Goal: Task Accomplishment & Management: Complete application form

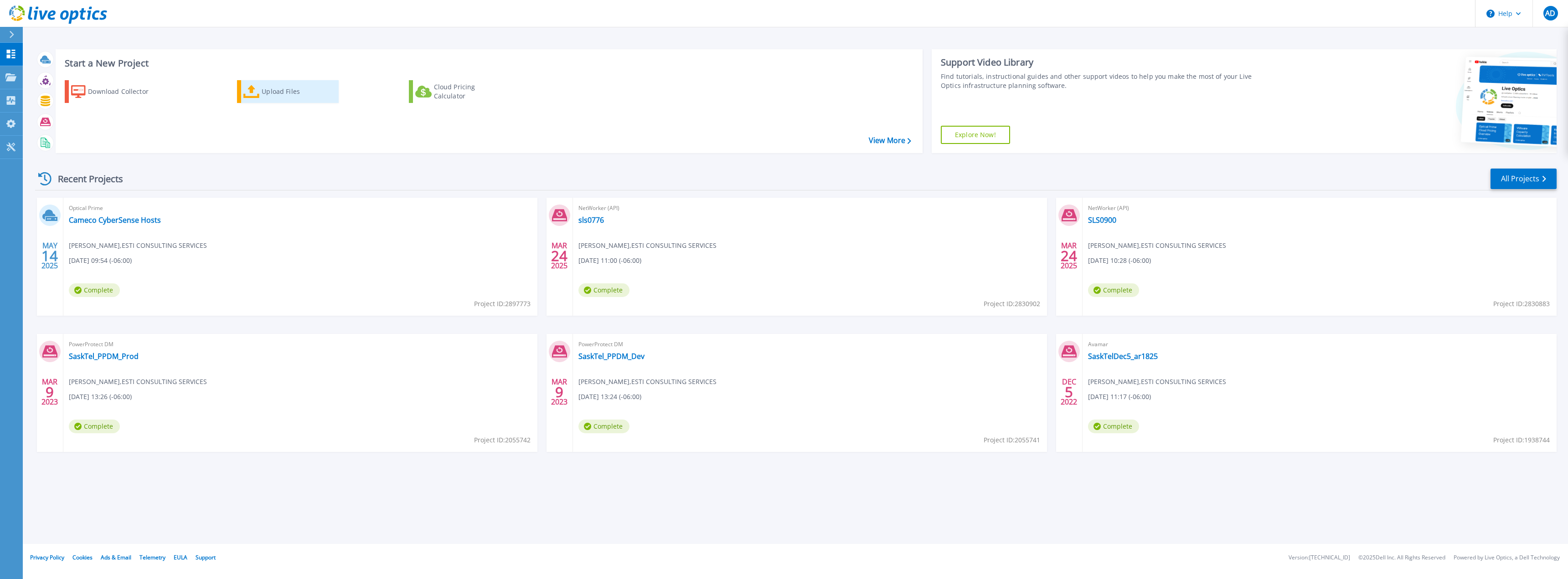
click at [286, 92] on div "Upload Files" at bounding box center [298, 92] width 73 height 18
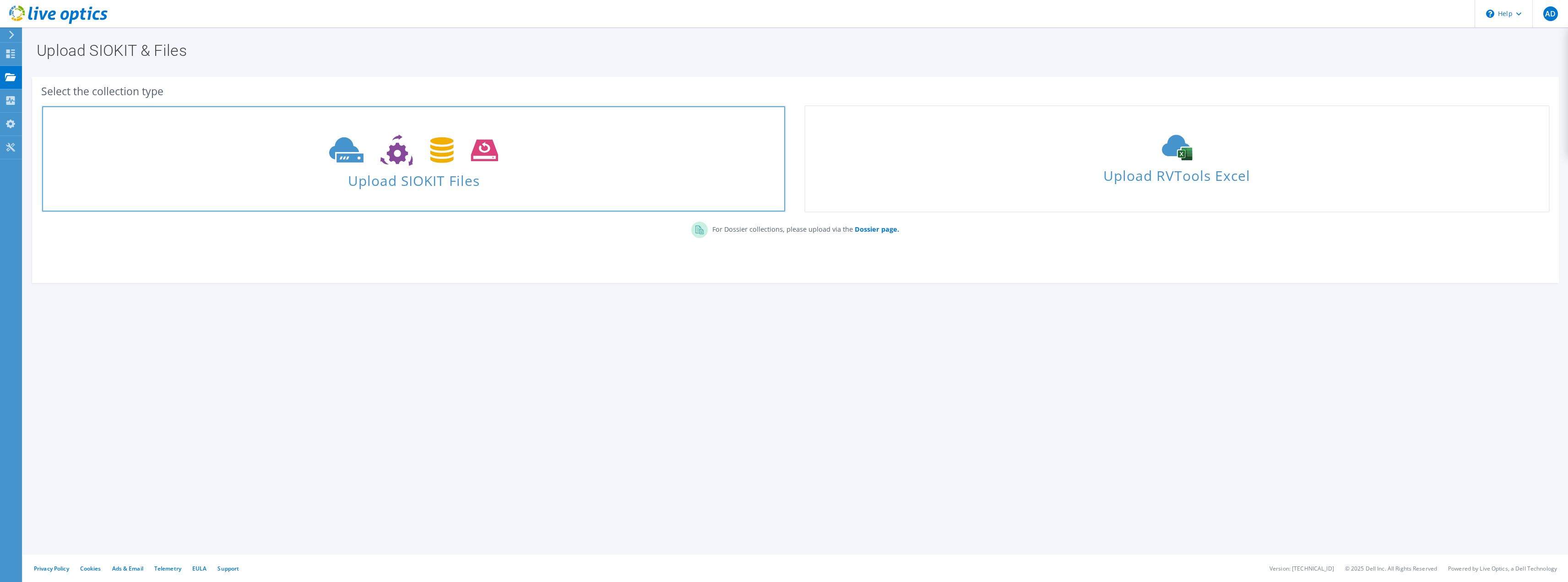
click at [471, 168] on span at bounding box center [413, 149] width 743 height 39
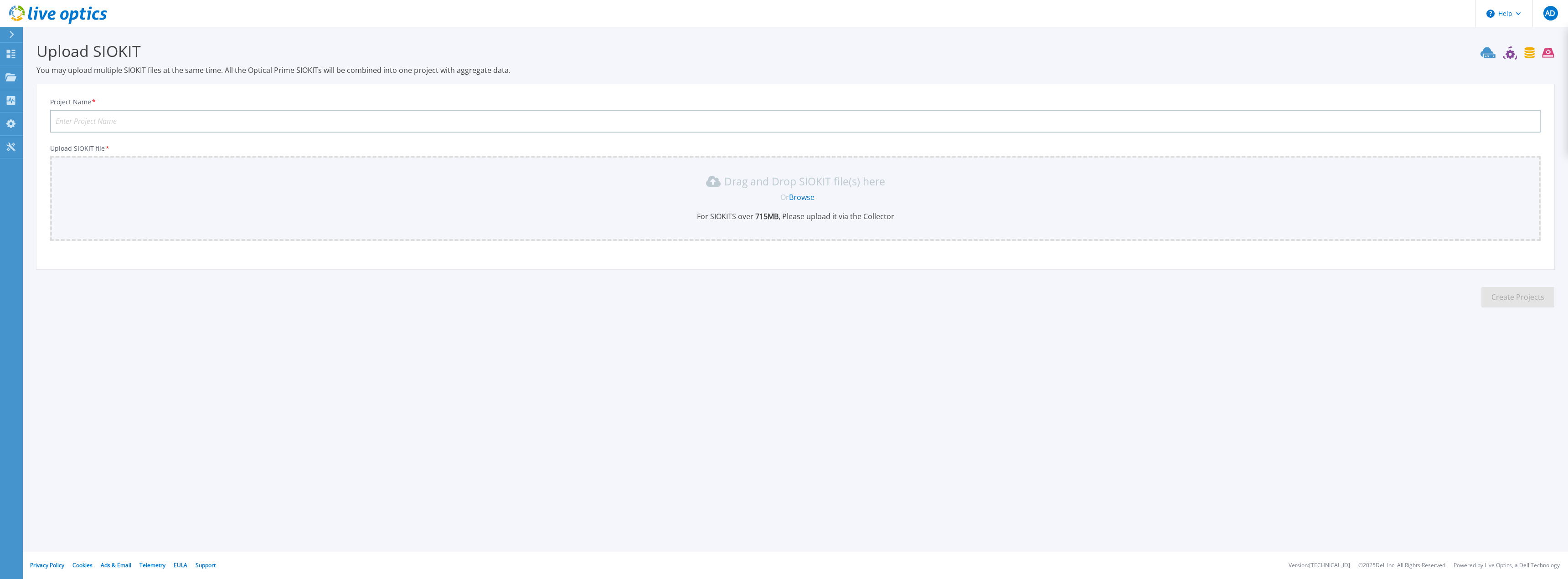
click at [284, 109] on input "Project Name *" at bounding box center [795, 120] width 1491 height 23
type input "SaskTel CyberSense Hosts"
click at [454, 221] on p "For SIOKITS over 715 MB , Please upload it via the Collector" at bounding box center [795, 216] width 1480 height 10
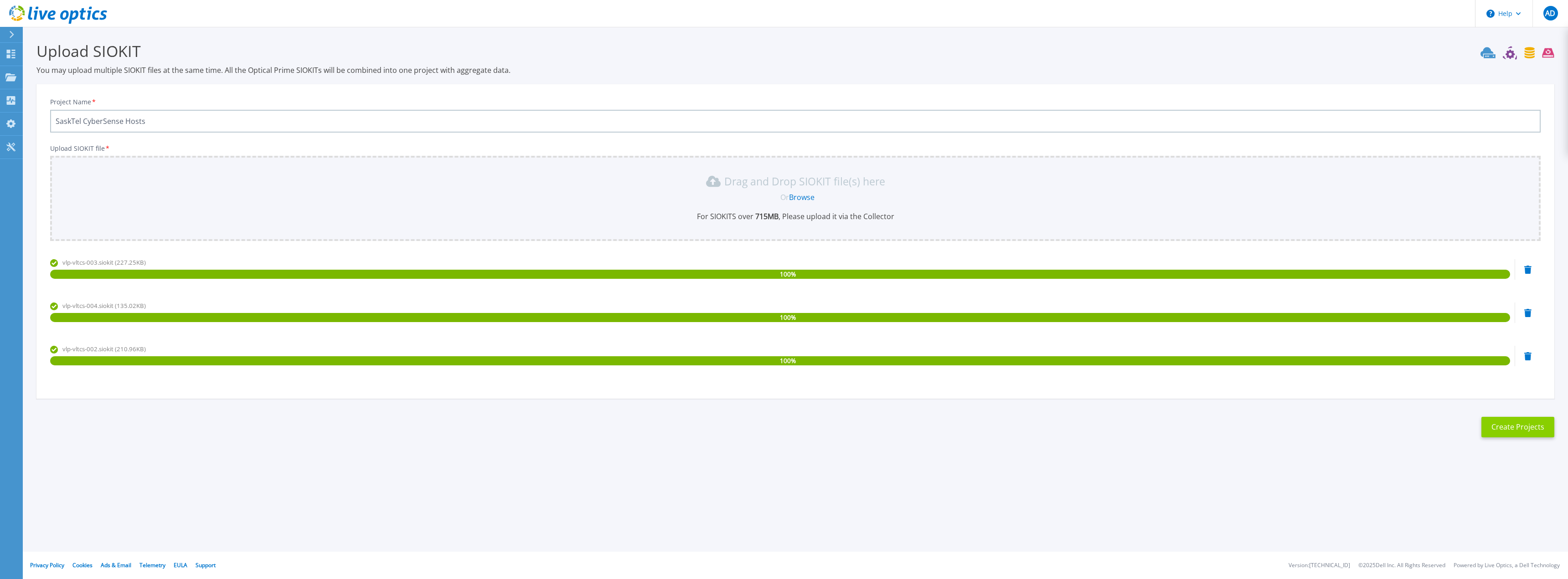
click at [1508, 427] on button "Create Projects" at bounding box center [1518, 427] width 73 height 21
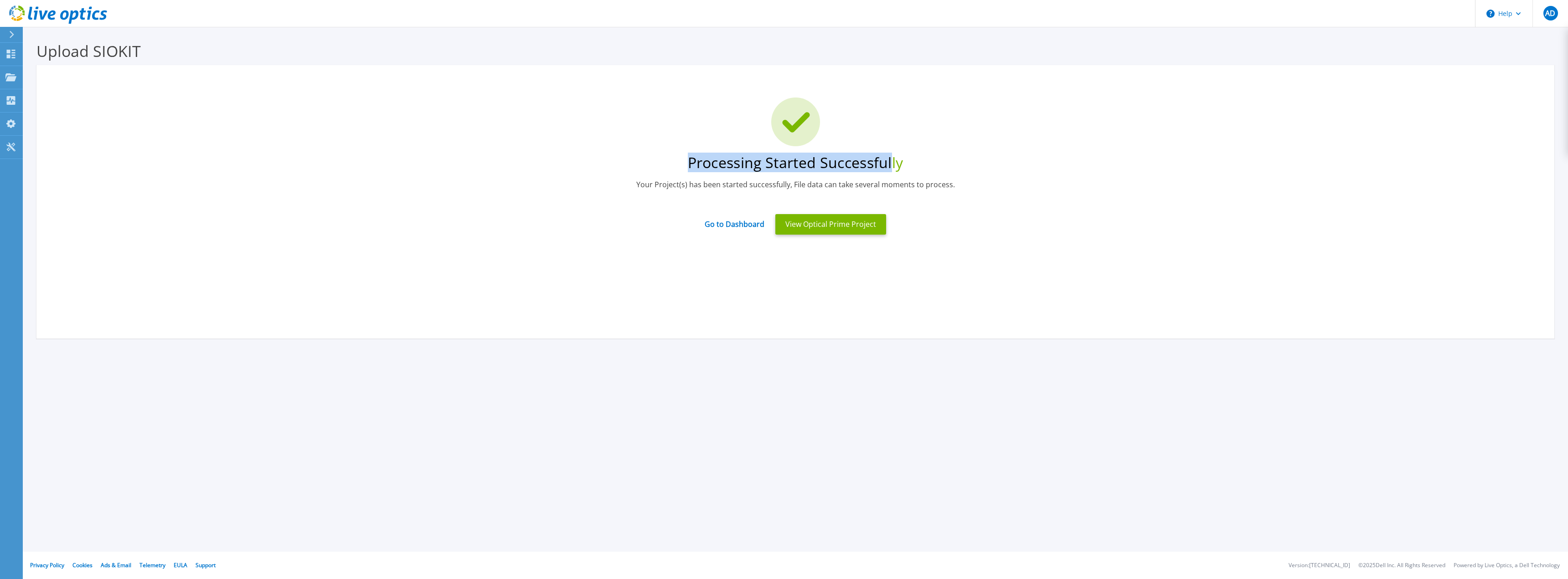
drag, startPoint x: 894, startPoint y: 164, endPoint x: 660, endPoint y: 140, distance: 235.2
click at [660, 140] on div "Processing Started Successfully Your Project(s) has been started successfully, …" at bounding box center [795, 168] width 1491 height 142
click at [805, 165] on div "Processing Started Successfully" at bounding box center [795, 163] width 1491 height 19
click at [808, 165] on div "Processing Started Successfully" at bounding box center [795, 163] width 1491 height 19
click at [808, 165] on div "Processing Started Successfully" at bounding box center [795, 163] width 1491 height 19
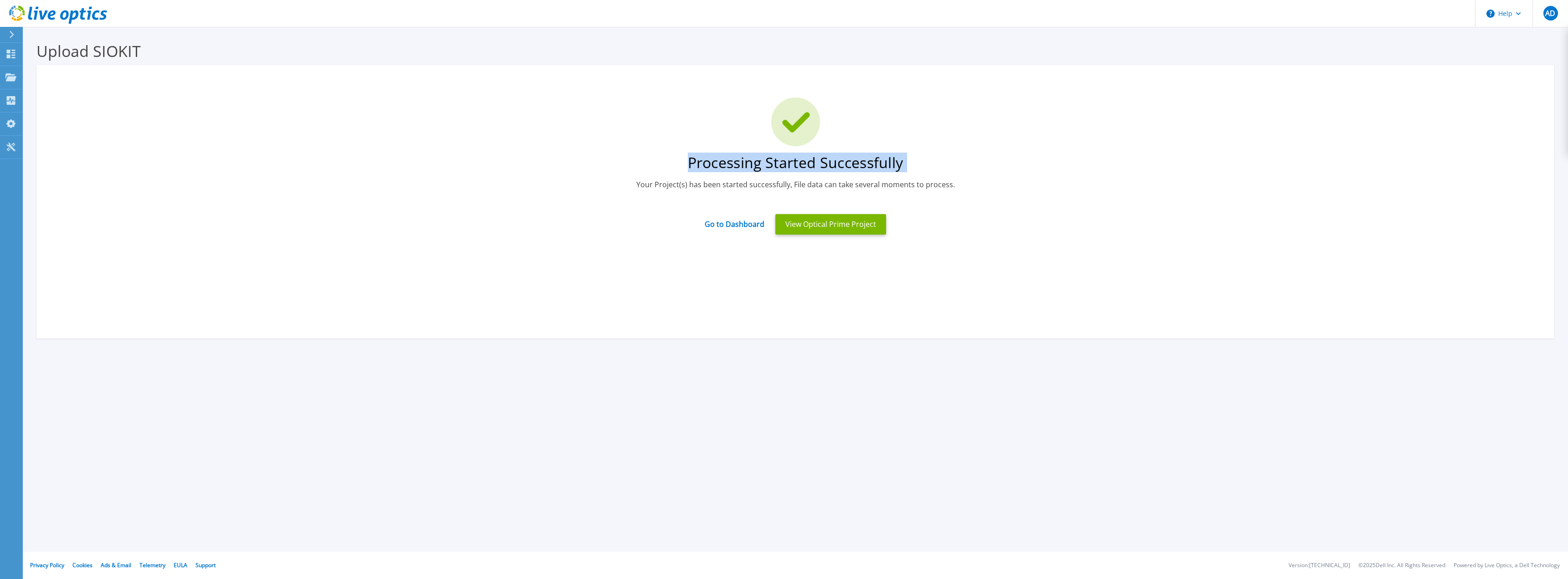
click at [808, 165] on div "Processing Started Successfully" at bounding box center [795, 163] width 1491 height 19
click at [808, 163] on div "Processing Started Successfully" at bounding box center [795, 163] width 1491 height 19
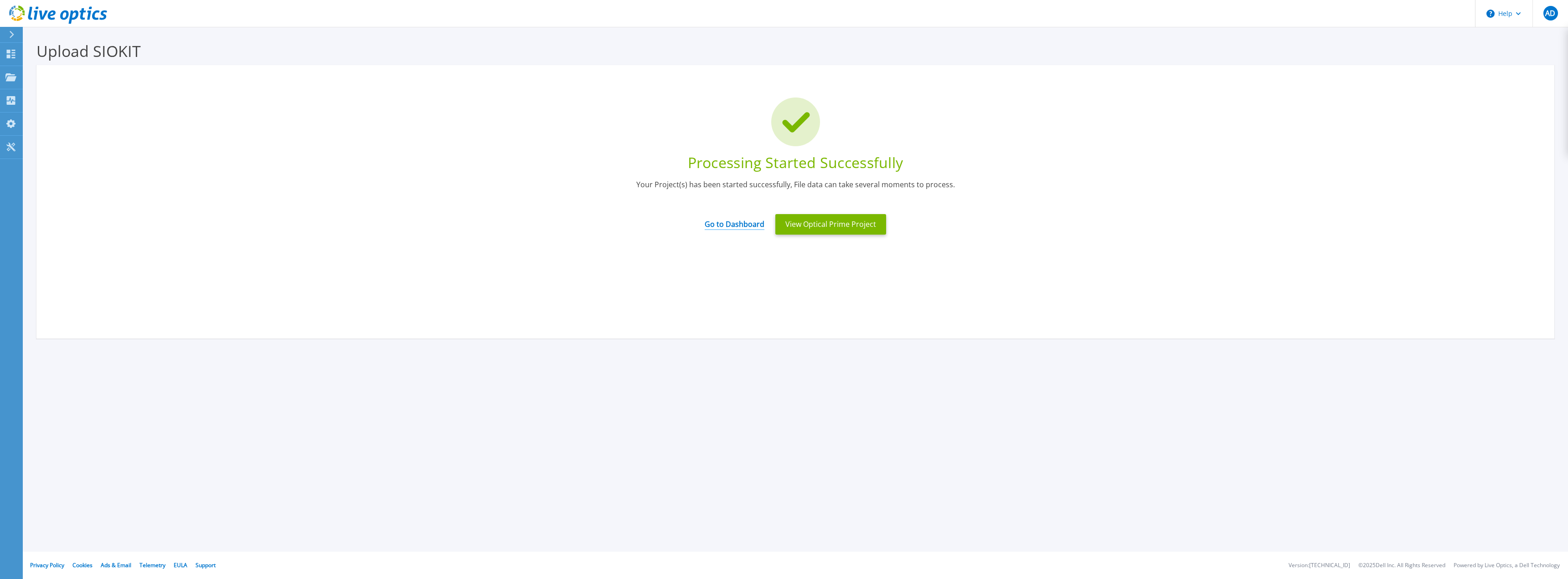
click at [732, 221] on link "Go to Dashboard" at bounding box center [735, 221] width 60 height 18
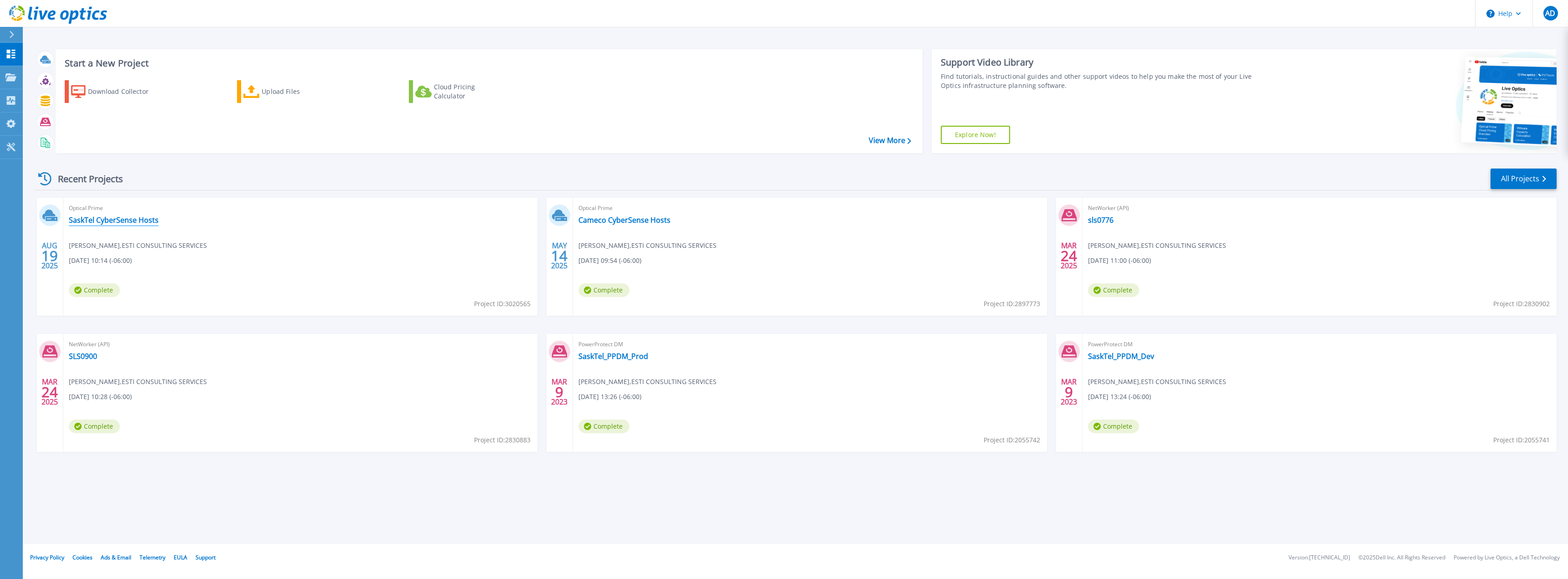
click at [131, 220] on link "SaskTel CyberSense Hosts" at bounding box center [114, 220] width 90 height 9
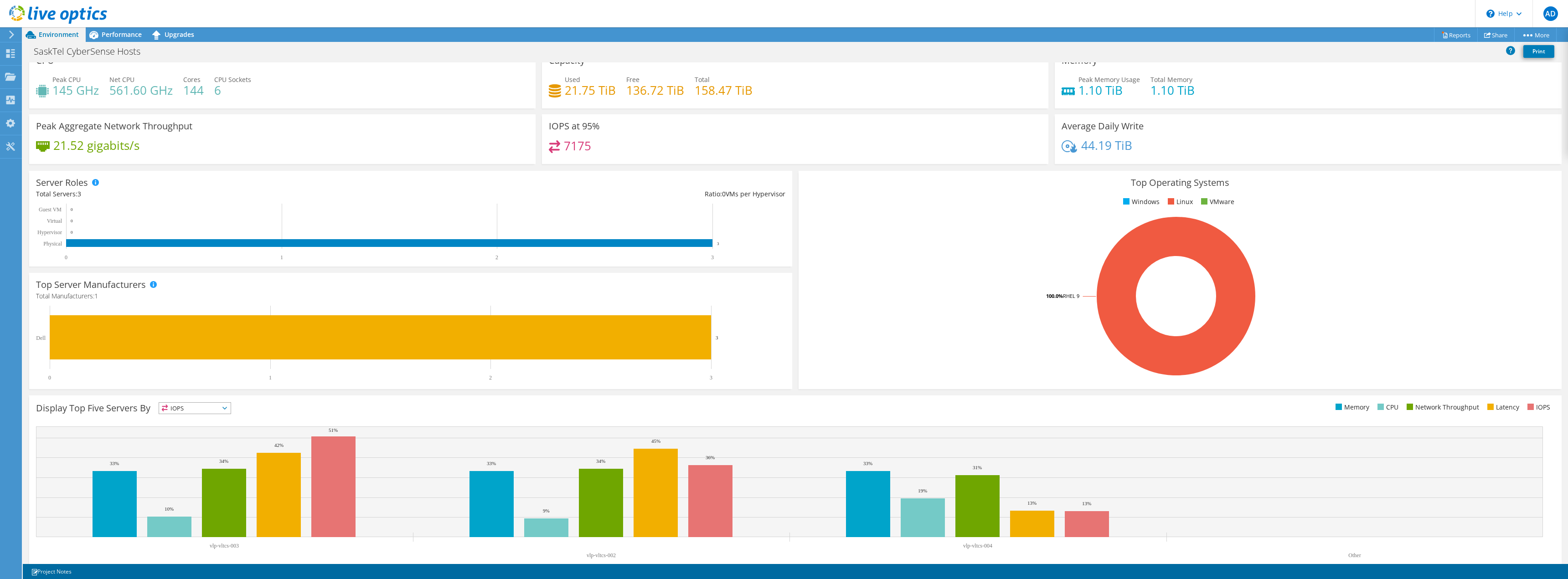
scroll to position [29, 0]
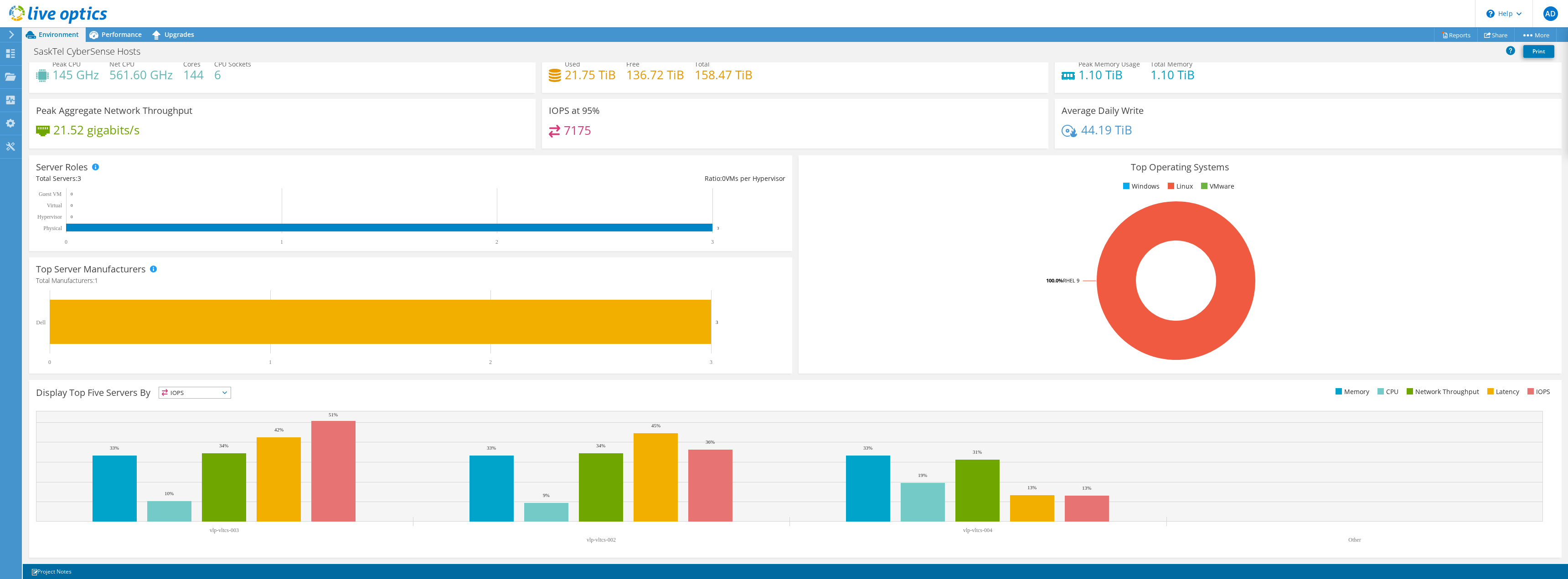
click at [193, 393] on span "IOPS" at bounding box center [195, 393] width 72 height 11
click at [614, 507] on rect at bounding box center [601, 487] width 44 height 68
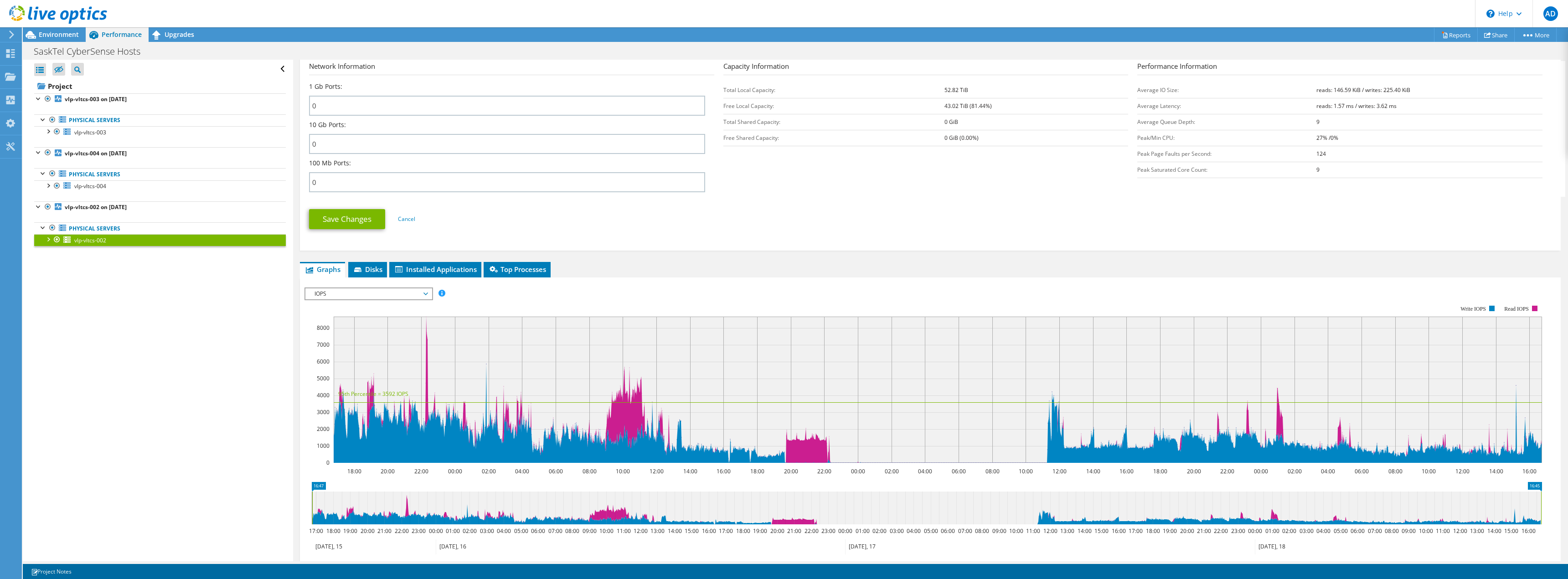
scroll to position [364, 0]
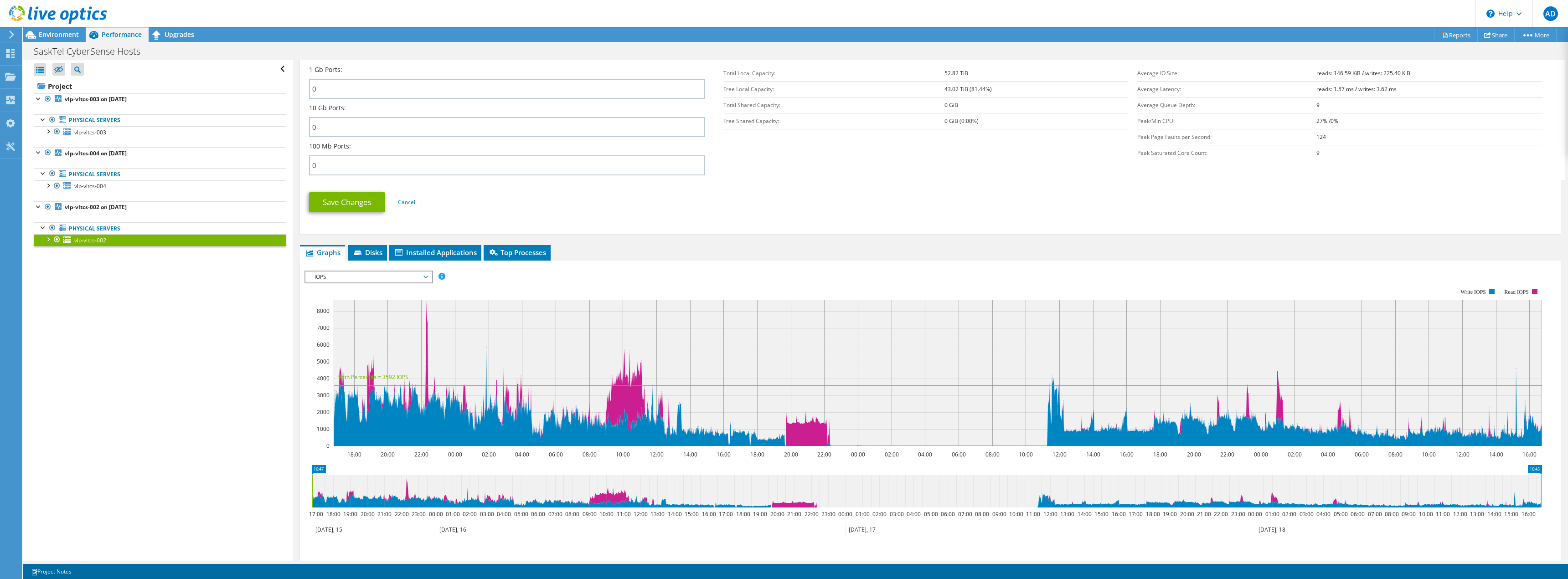
click at [359, 251] on icon at bounding box center [358, 252] width 7 height 4
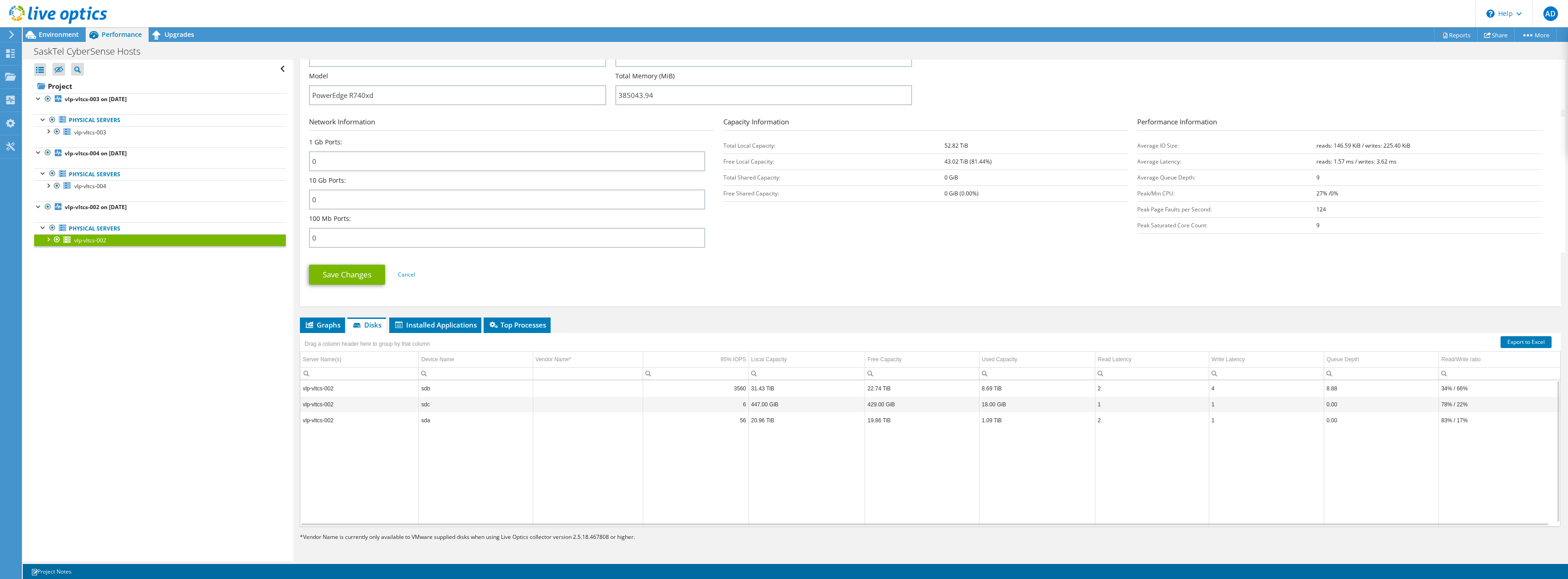
click at [494, 415] on td "sda" at bounding box center [476, 420] width 114 height 16
click at [732, 354] on div "95% IOPS" at bounding box center [733, 359] width 26 height 11
click at [729, 356] on div "95% IOPS" at bounding box center [733, 359] width 26 height 11
click at [442, 323] on span "Installed Applications" at bounding box center [435, 324] width 83 height 9
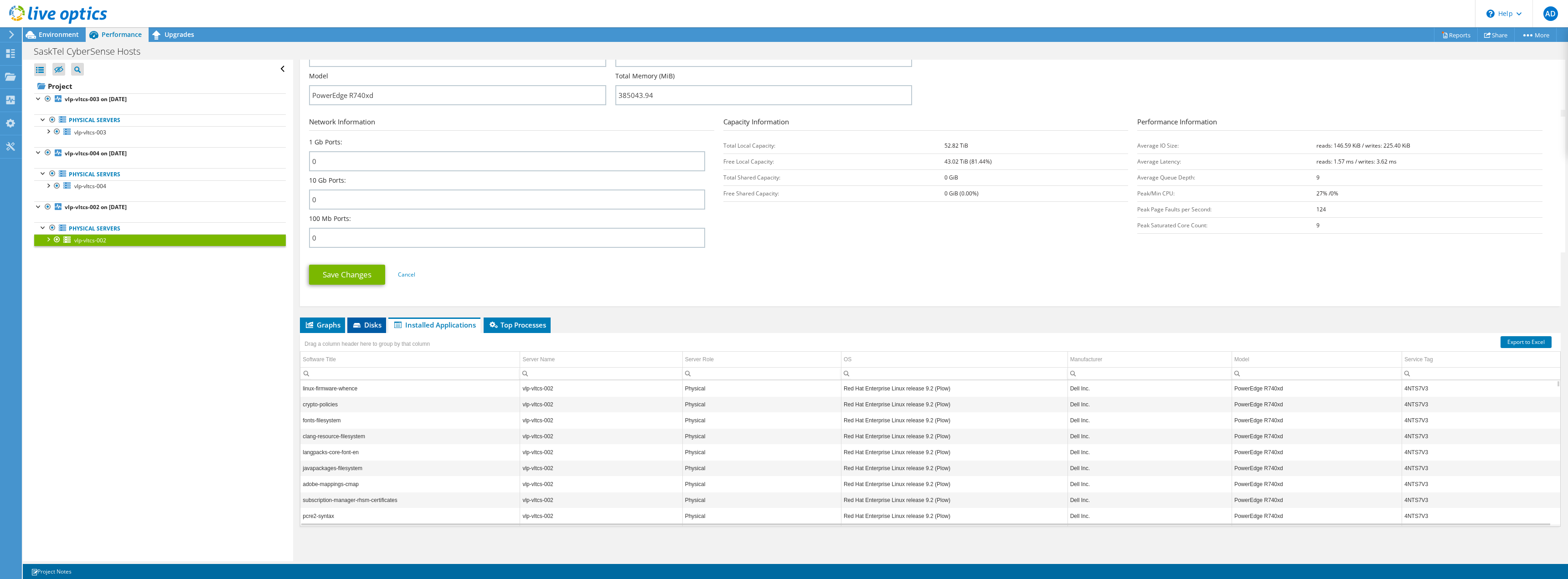
click at [355, 323] on icon at bounding box center [357, 325] width 7 height 4
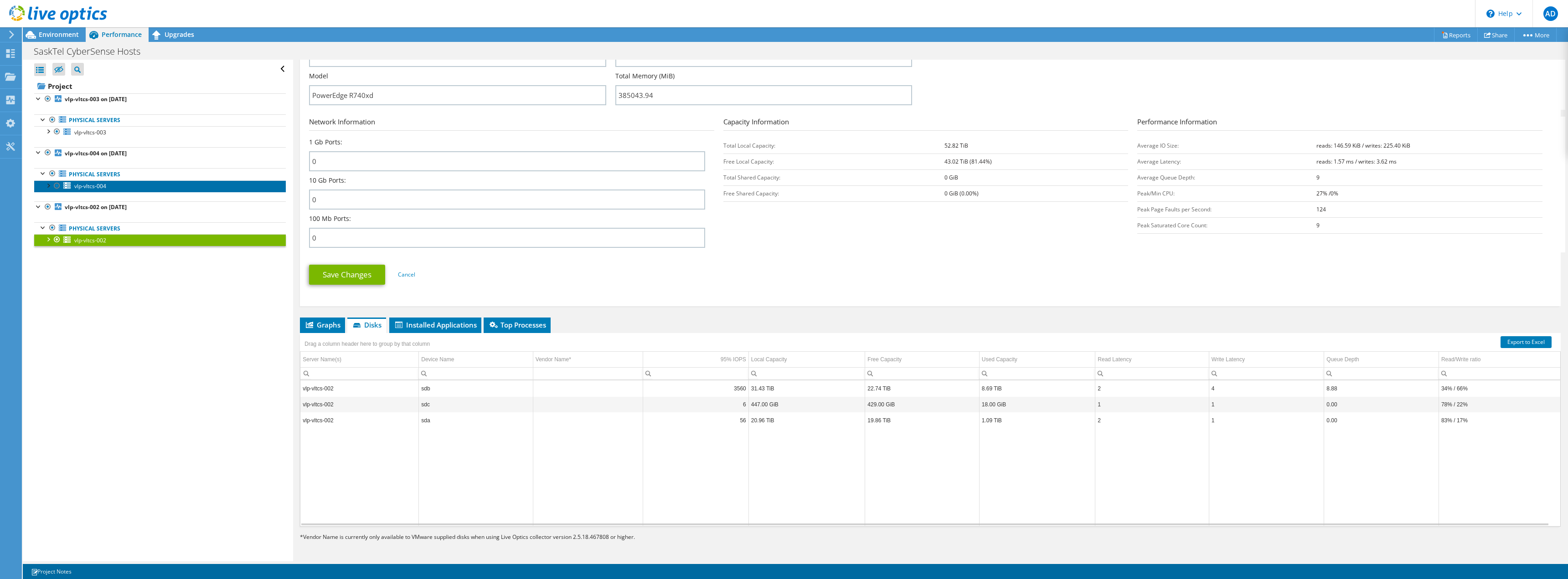
click at [123, 186] on link "vlp-vltcs-004" at bounding box center [159, 186] width 251 height 12
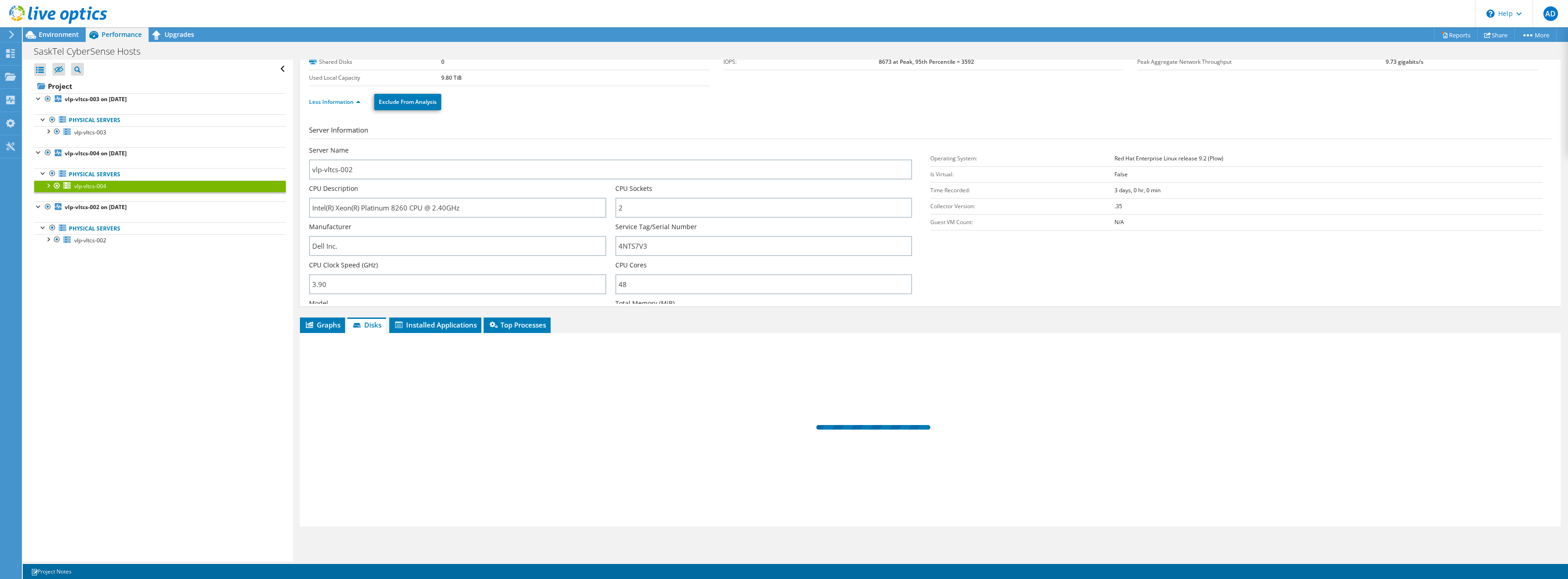
scroll to position [0, 0]
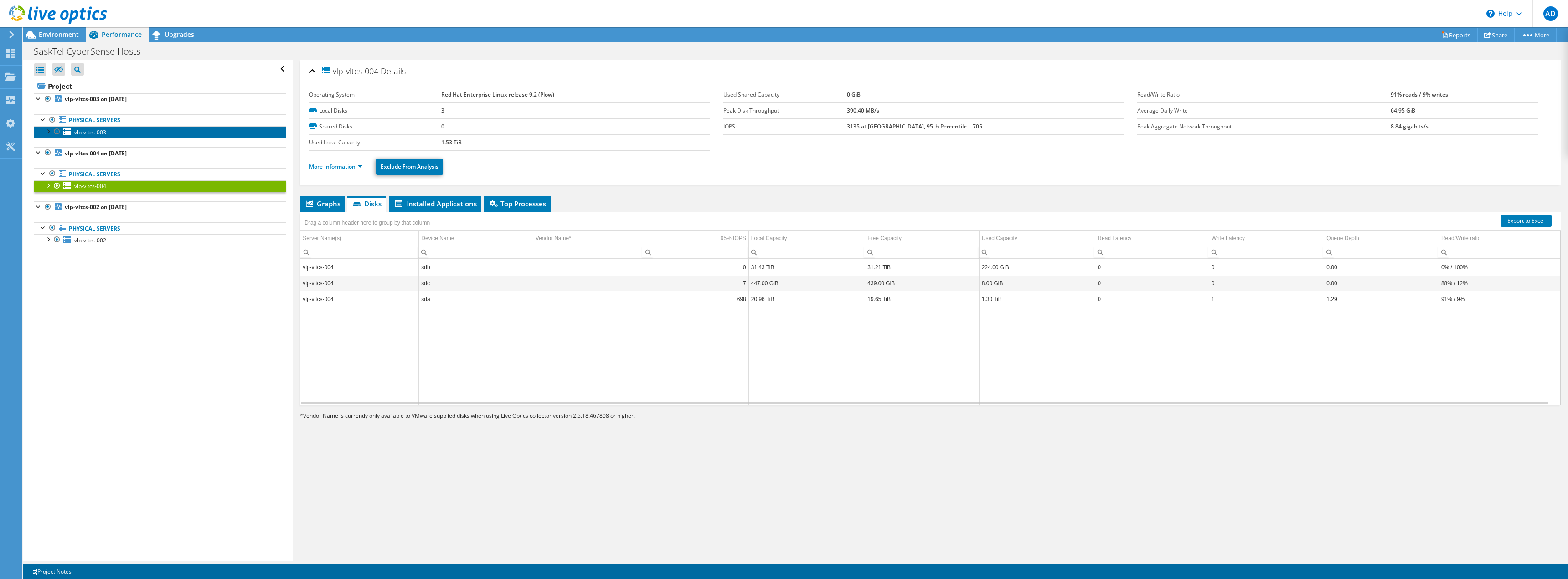
click at [121, 130] on link "vlp-vltcs-003" at bounding box center [159, 131] width 251 height 12
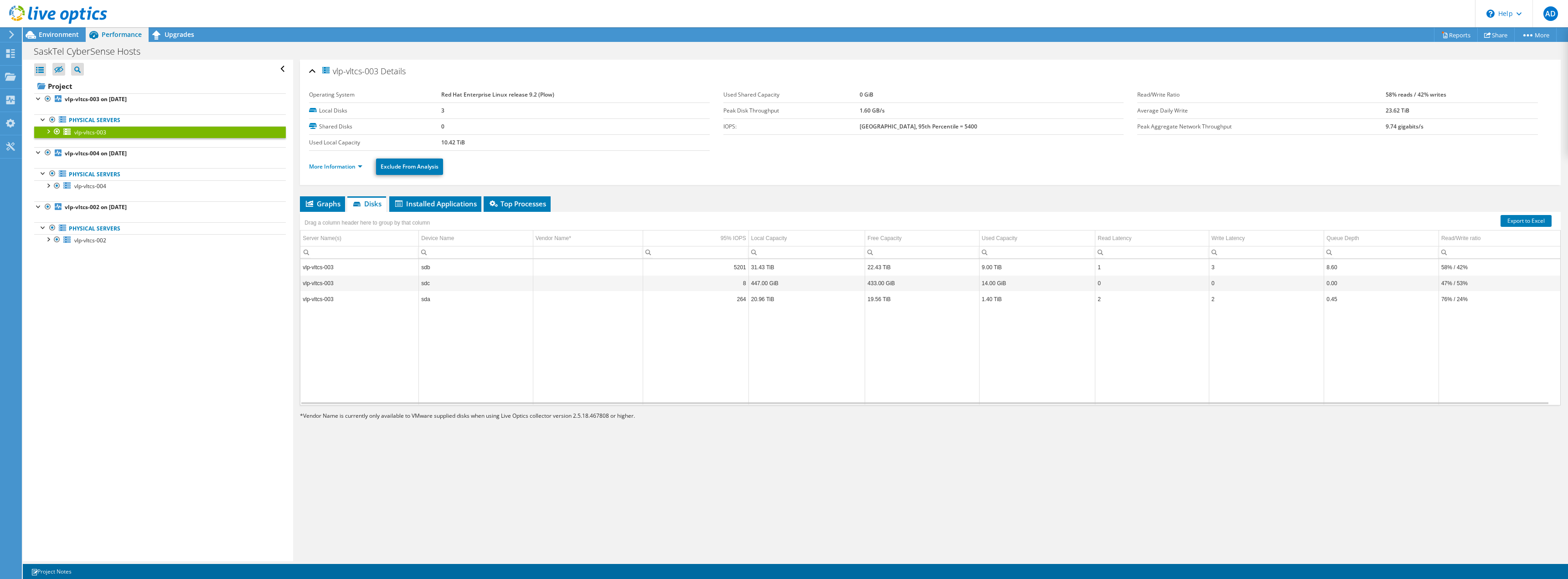
click at [449, 195] on div "vlp-vltcs-003 Details Operating System Red Hat Enterprise Linux release 9.2 (Pl…" at bounding box center [931, 310] width 1275 height 501
click at [447, 199] on span "Installed Applications" at bounding box center [435, 203] width 83 height 9
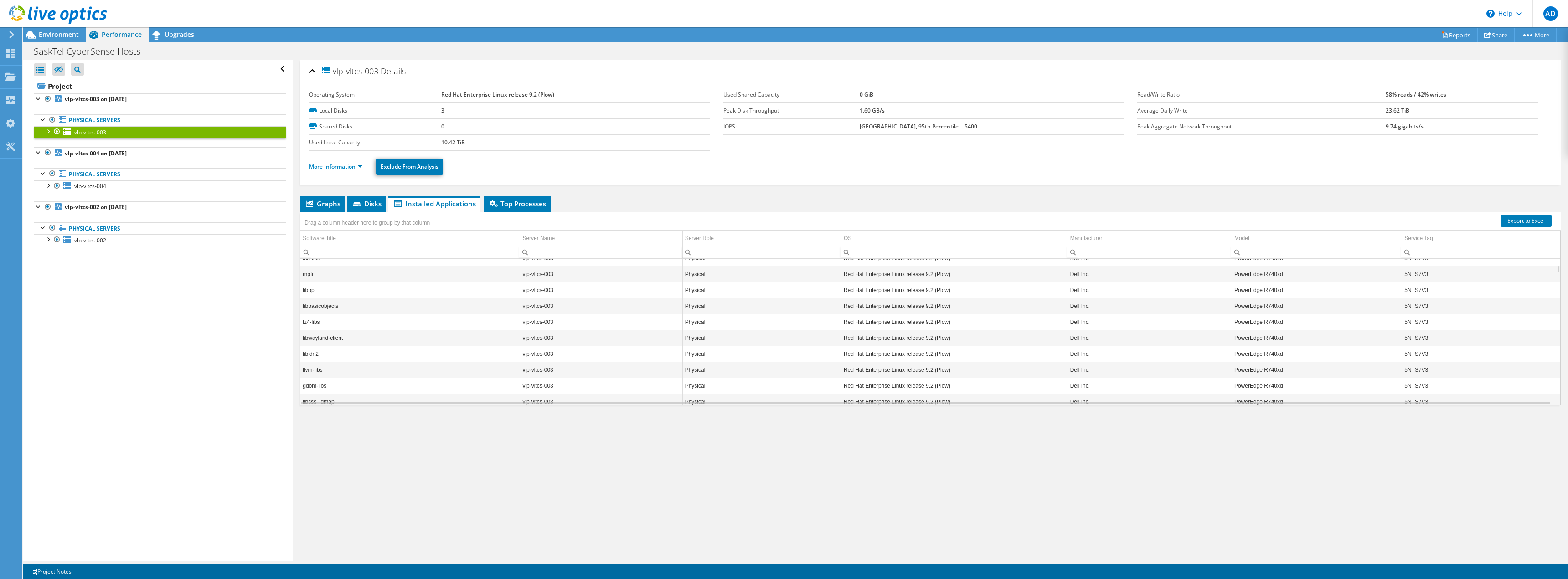
scroll to position [1093, 0]
click at [498, 193] on div "vlp-vltcs-003 Details Operating System Red Hat Enterprise Linux release 9.2 (Pl…" at bounding box center [931, 310] width 1275 height 501
click at [502, 200] on span "Top Processes" at bounding box center [517, 203] width 58 height 9
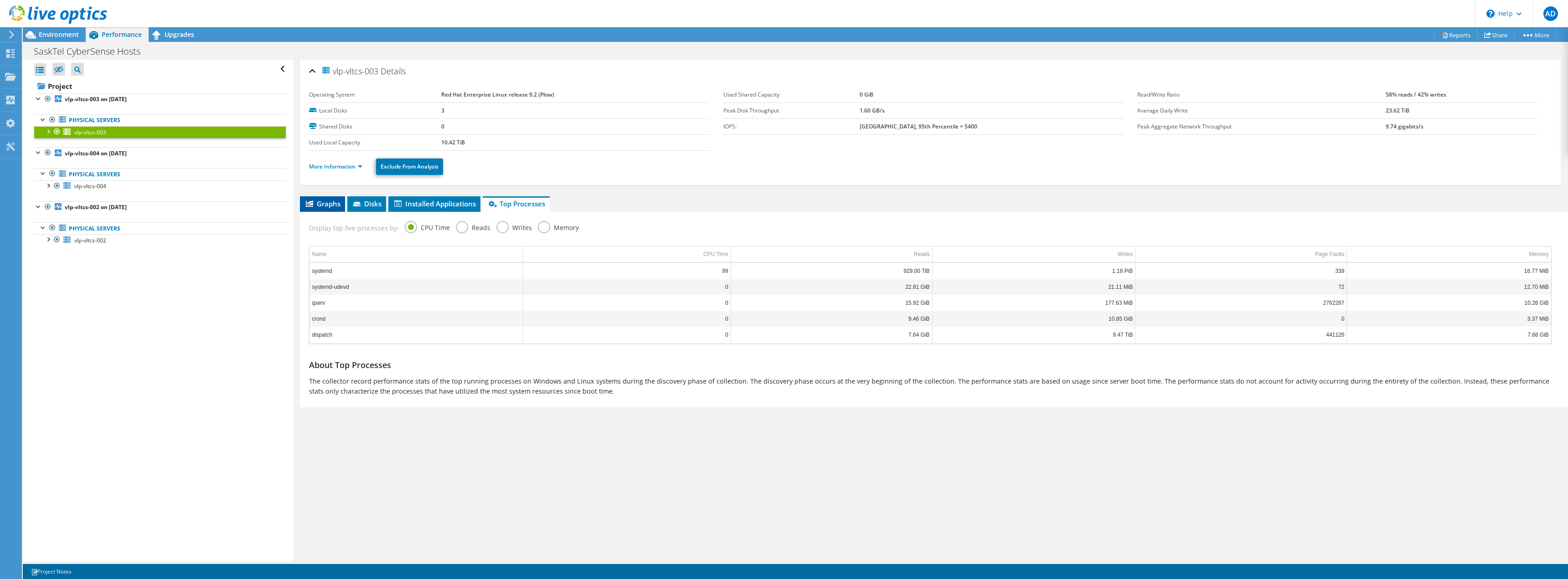
click at [327, 203] on span "Graphs" at bounding box center [322, 203] width 36 height 9
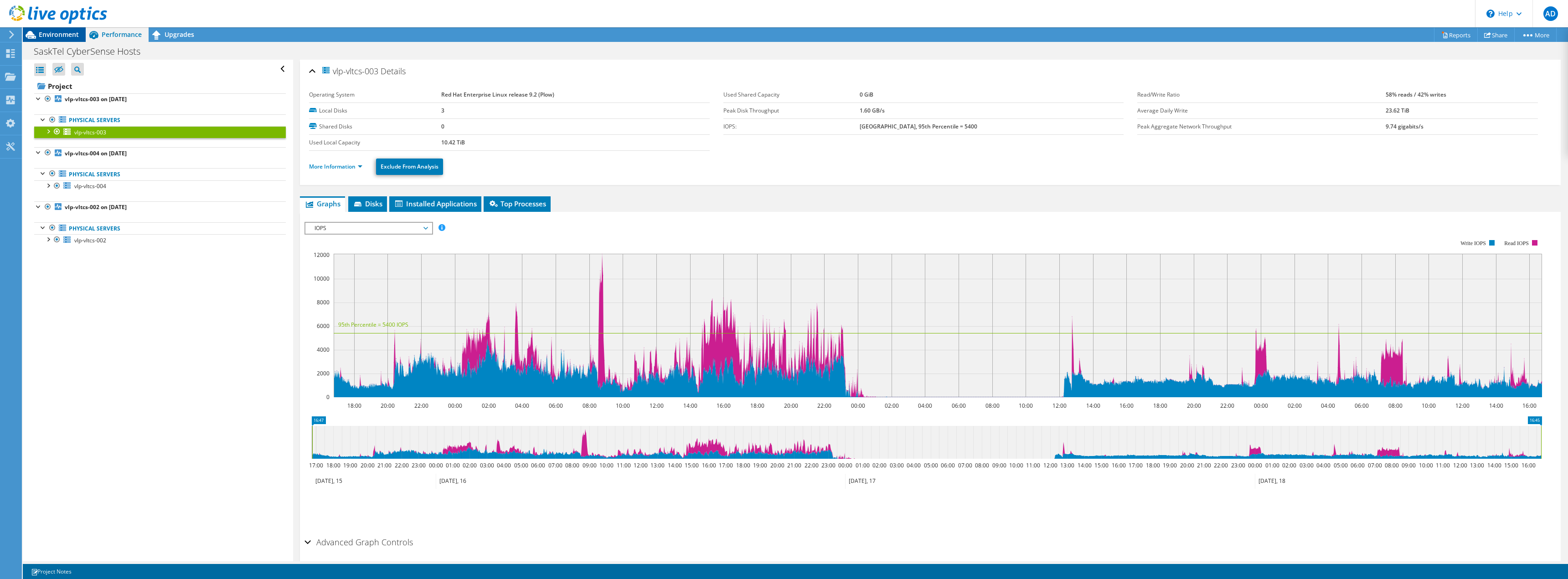
click at [52, 35] on span "Environment" at bounding box center [59, 34] width 40 height 9
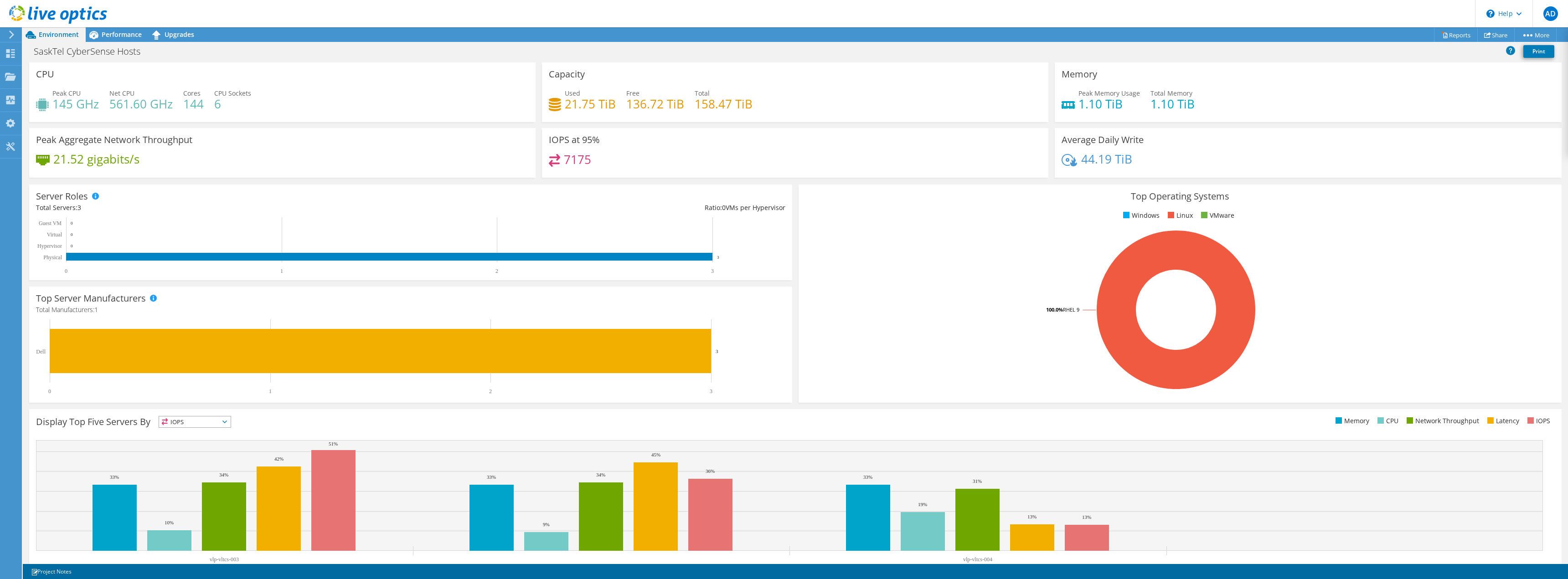
scroll to position [29, 0]
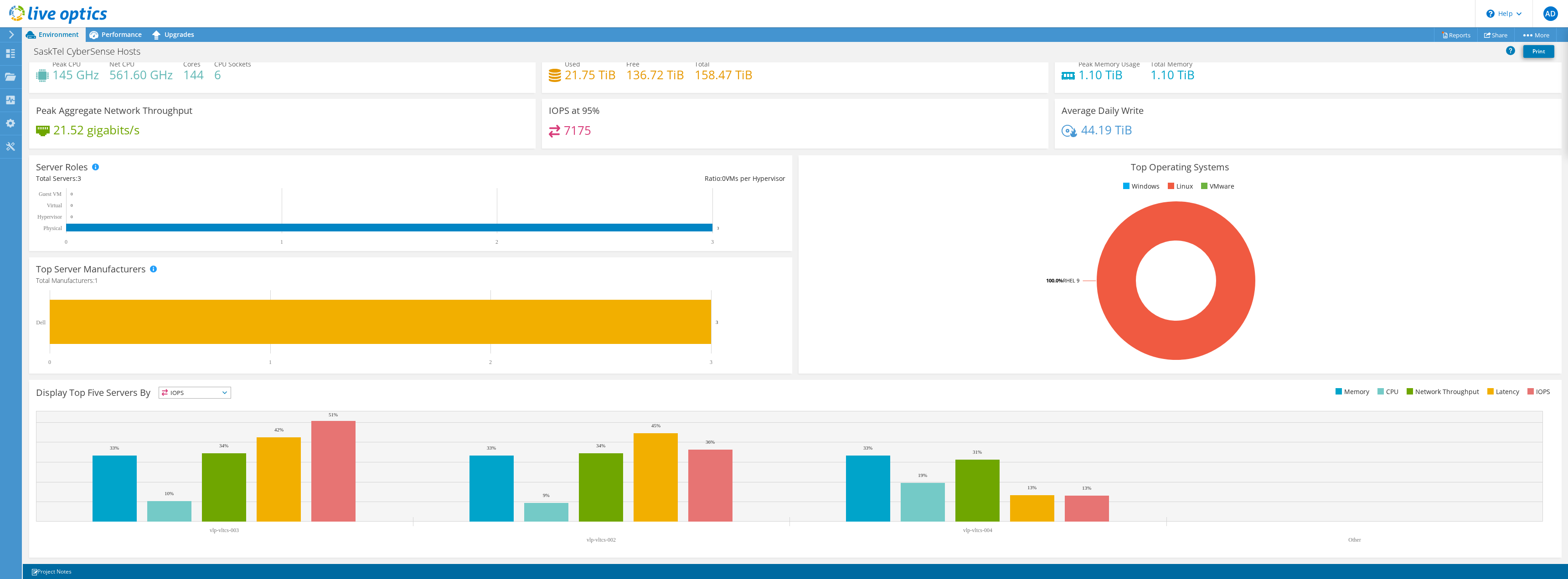
click at [208, 394] on span "IOPS" at bounding box center [195, 393] width 72 height 11
click at [203, 440] on li "Network Throughput" at bounding box center [195, 442] width 72 height 13
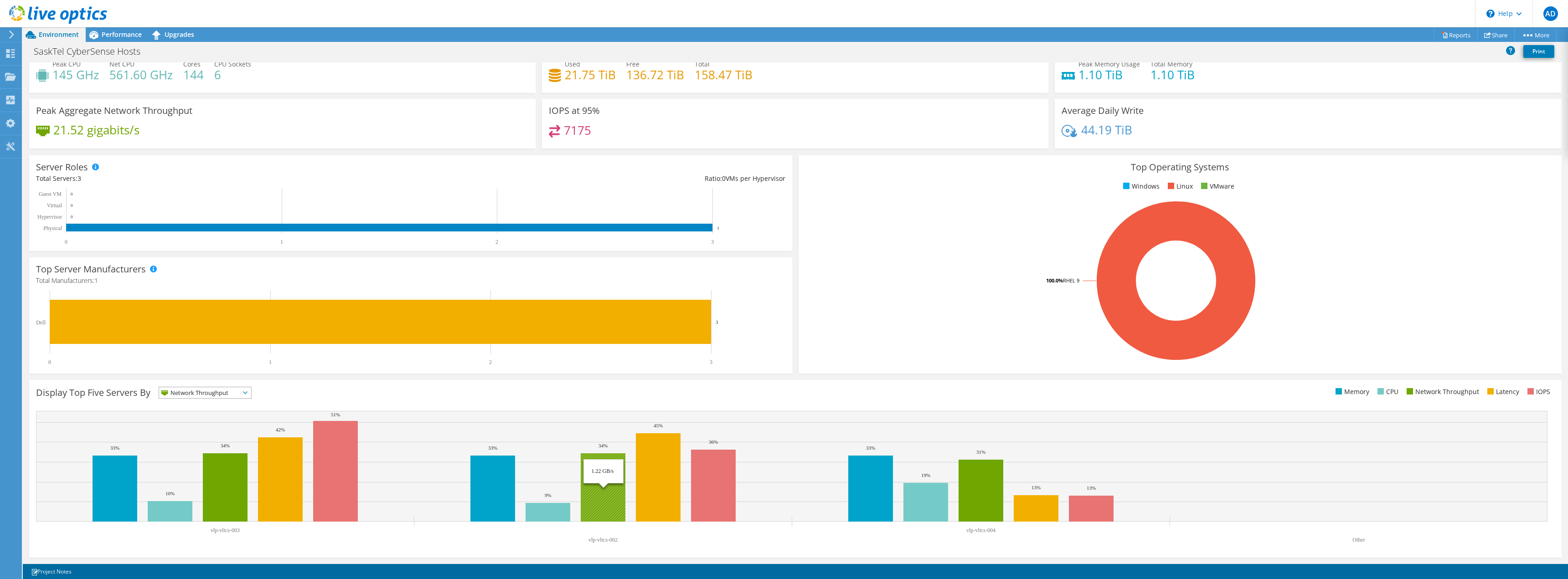
click at [623, 488] on rect at bounding box center [603, 487] width 44 height 68
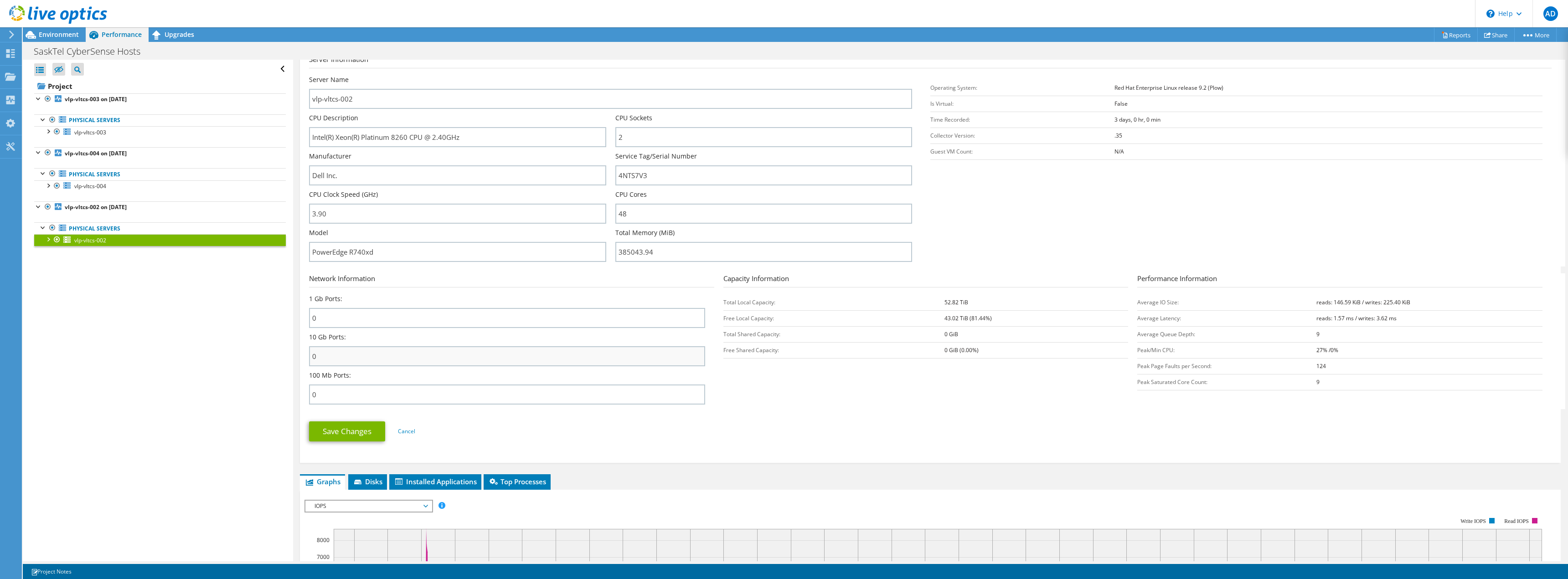
scroll to position [137, 0]
click at [60, 37] on span "Environment" at bounding box center [59, 34] width 40 height 9
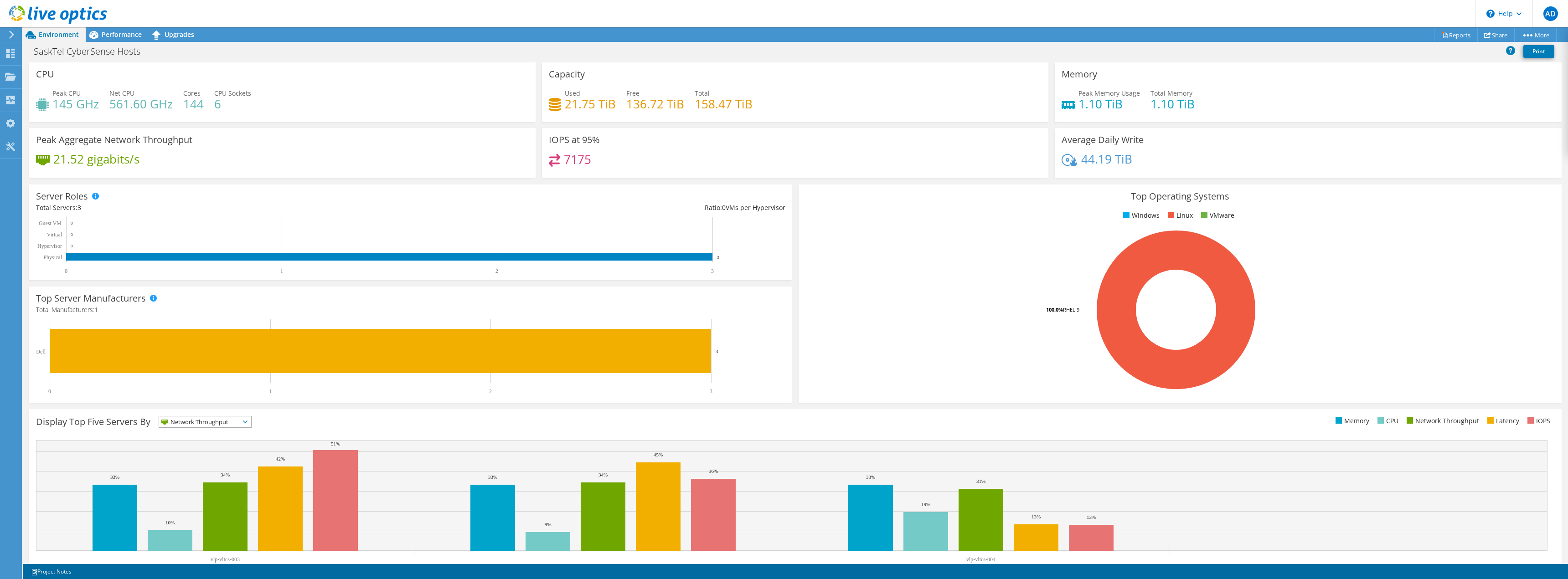
click at [10, 36] on icon at bounding box center [11, 34] width 7 height 8
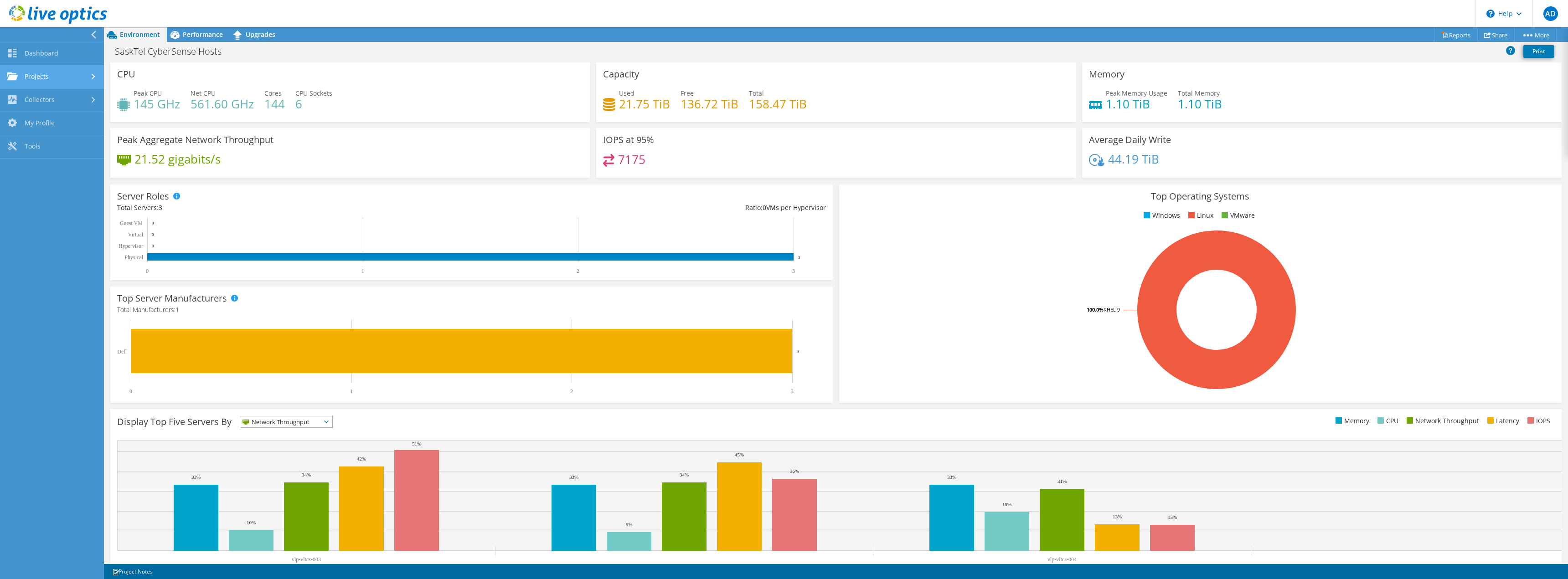
click at [40, 71] on link "Projects" at bounding box center [52, 77] width 104 height 23
click at [65, 97] on link "Search Projects" at bounding box center [52, 100] width 104 height 23
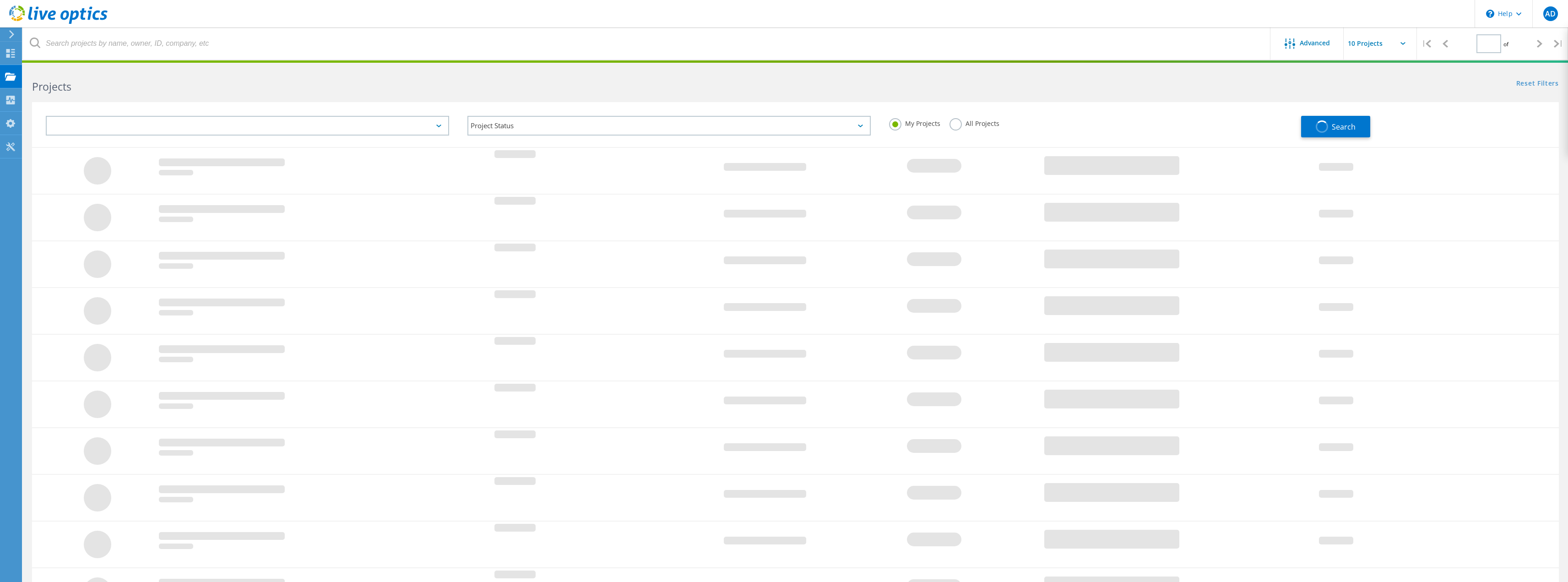
type input "1"
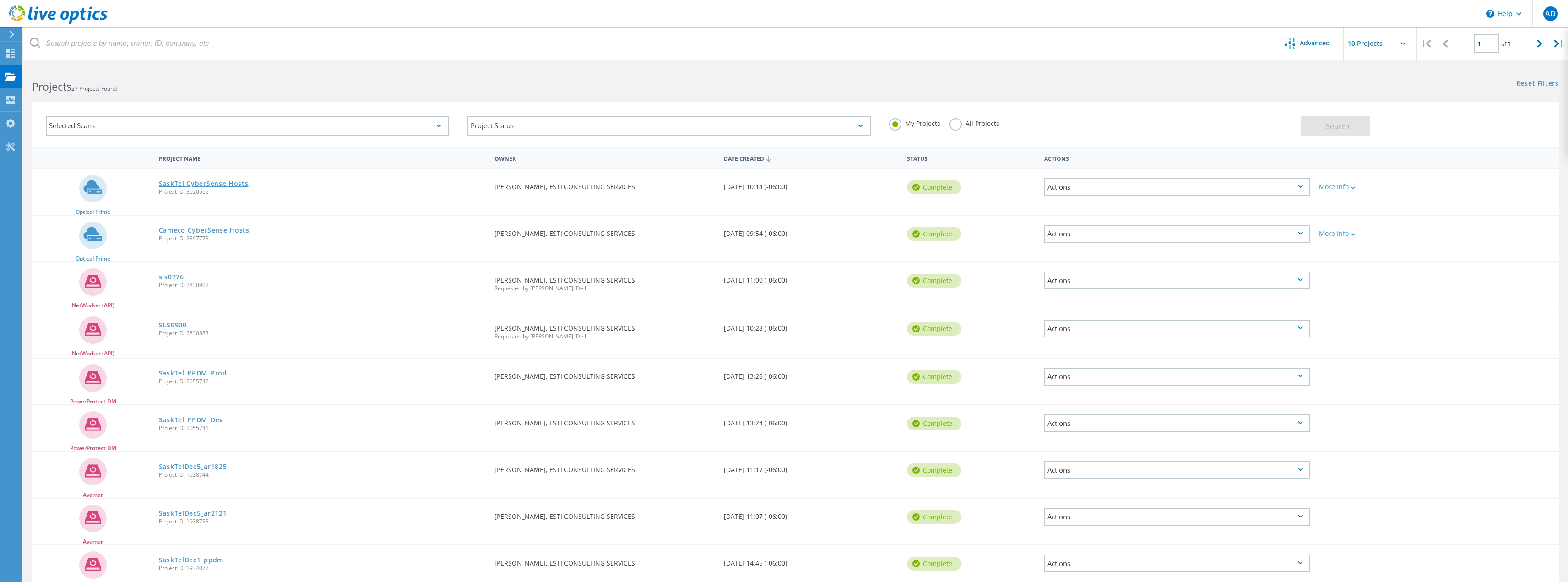
click at [201, 184] on link "SaskTel CyberSense Hosts" at bounding box center [204, 183] width 90 height 6
click at [1110, 190] on div "Actions" at bounding box center [1177, 186] width 265 height 18
click at [1096, 170] on div "View Project" at bounding box center [1177, 166] width 263 height 14
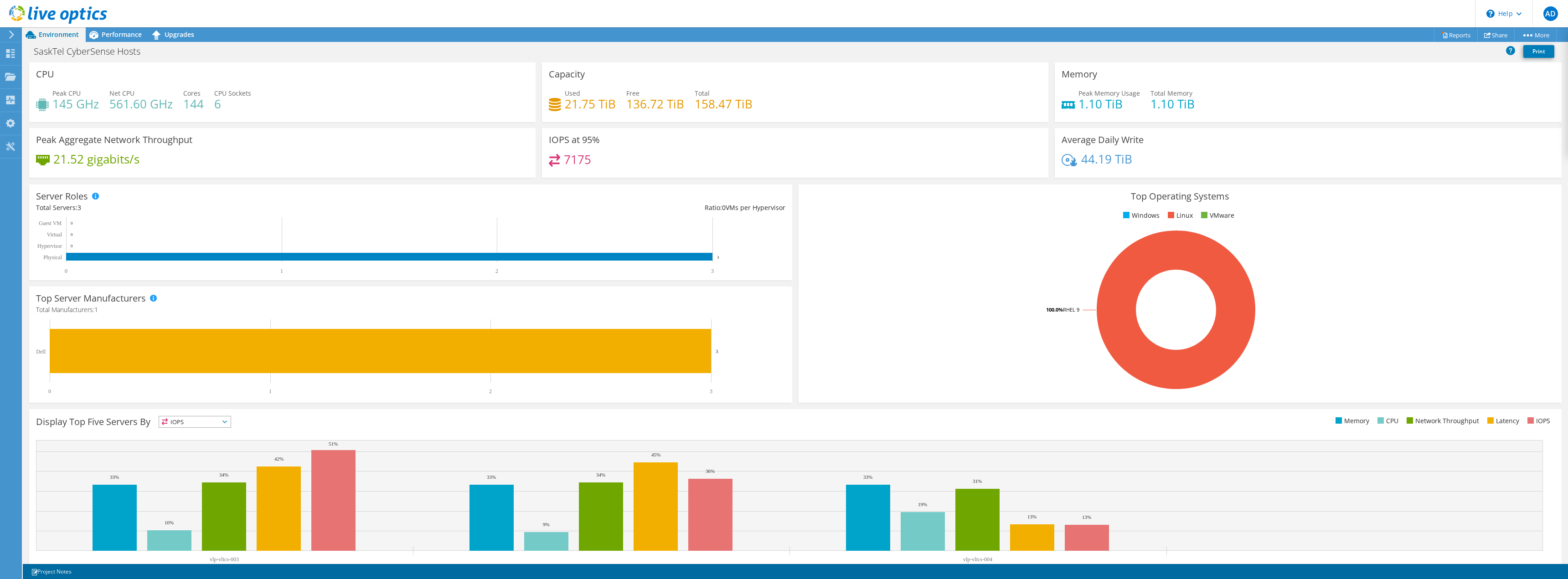
click at [13, 36] on icon at bounding box center [11, 34] width 7 height 8
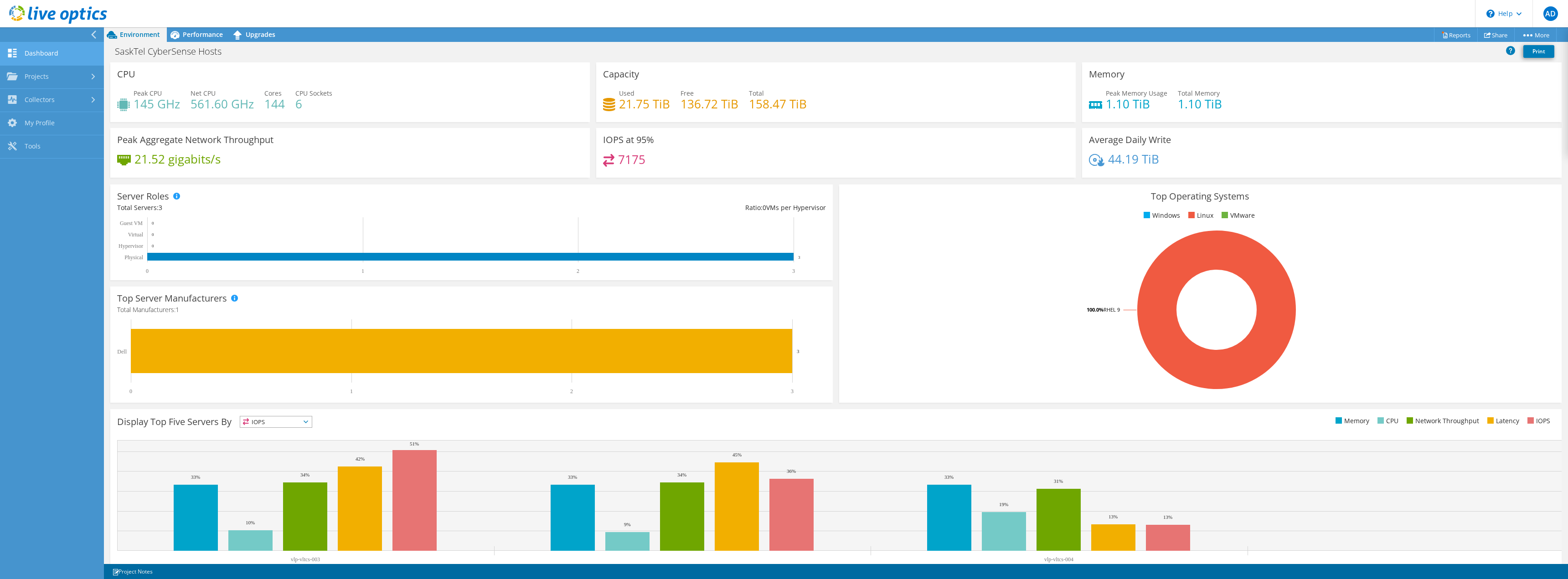
click at [46, 55] on link "Dashboard" at bounding box center [52, 54] width 104 height 23
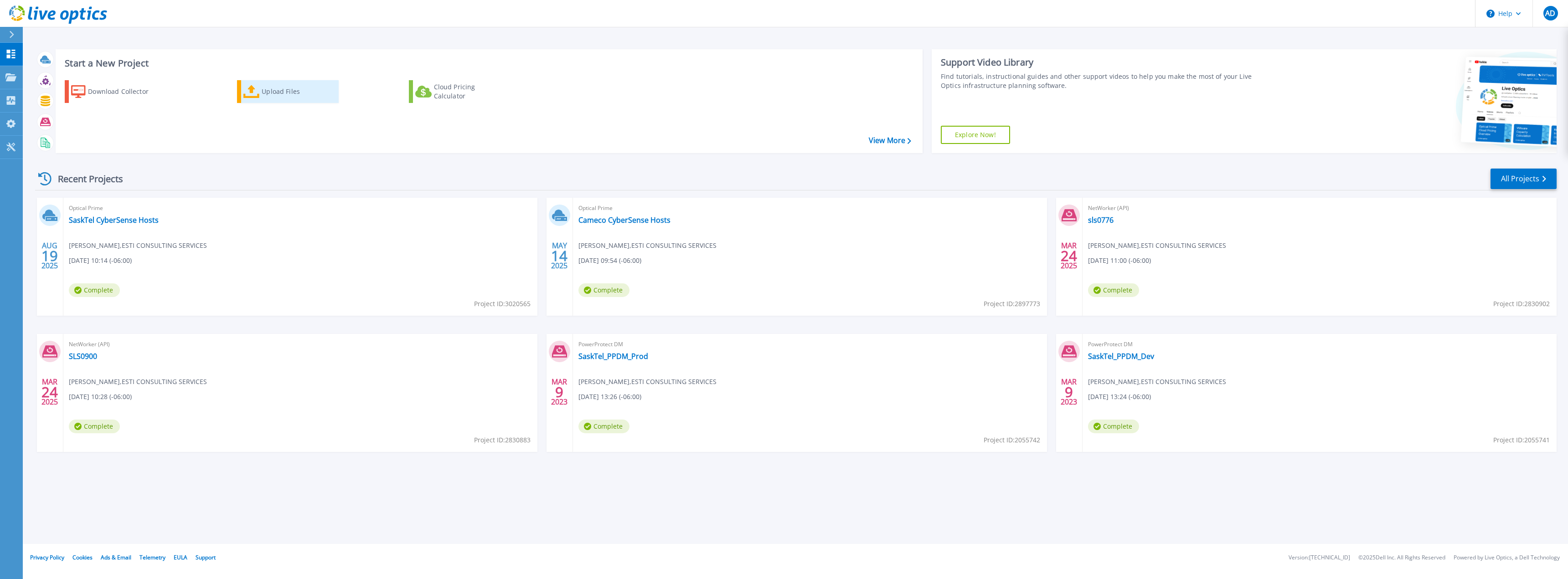
click at [298, 88] on div "Upload Files" at bounding box center [298, 92] width 73 height 18
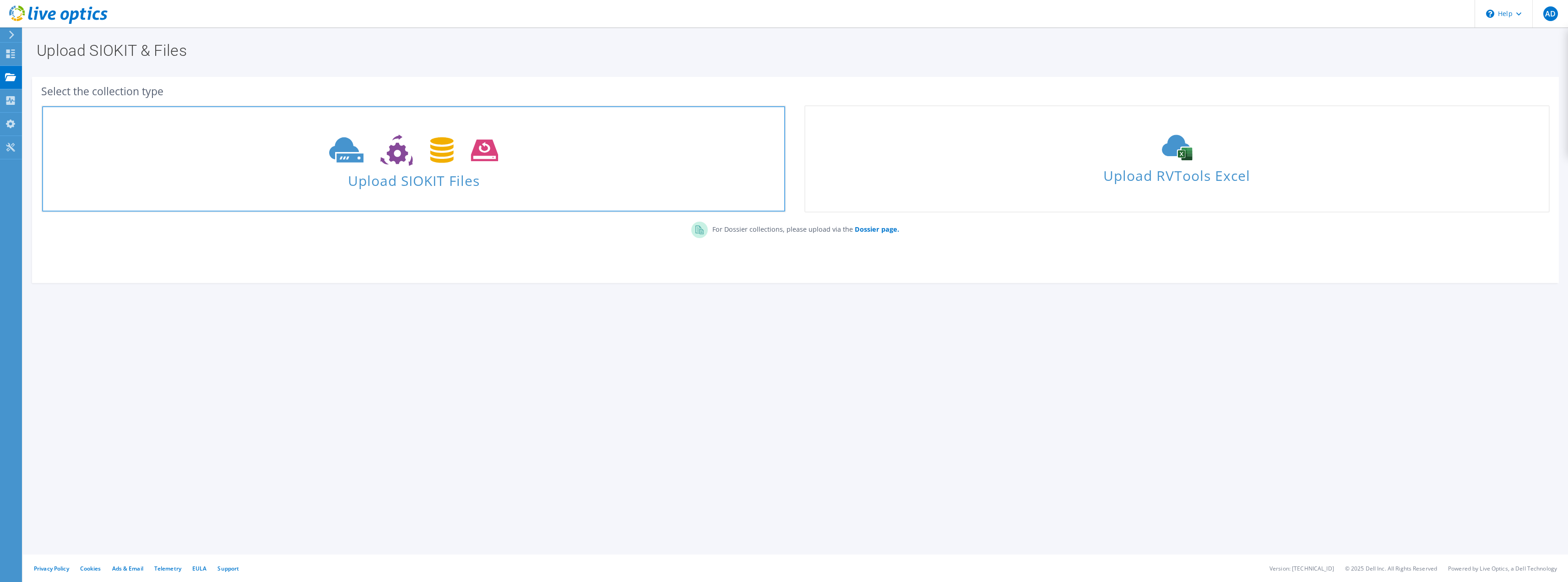
click at [590, 154] on span at bounding box center [413, 149] width 743 height 39
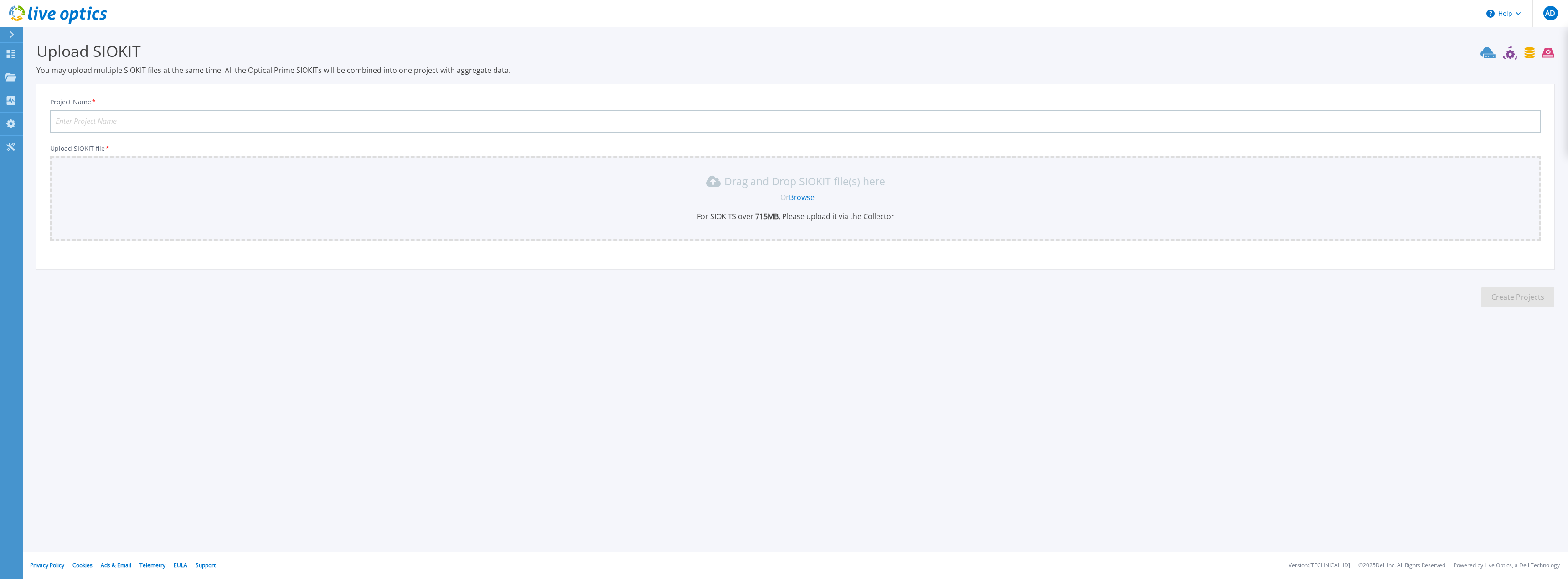
click at [264, 129] on input "Project Name *" at bounding box center [795, 120] width 1491 height 23
drag, startPoint x: 168, startPoint y: 121, endPoint x: 85, endPoint y: 122, distance: 83.0
click at [85, 122] on input "SaskTel CyberSense Hosts" at bounding box center [795, 120] width 1491 height 23
type input "SaskTel DD575"
click at [788, 196] on span "Or" at bounding box center [785, 197] width 9 height 10
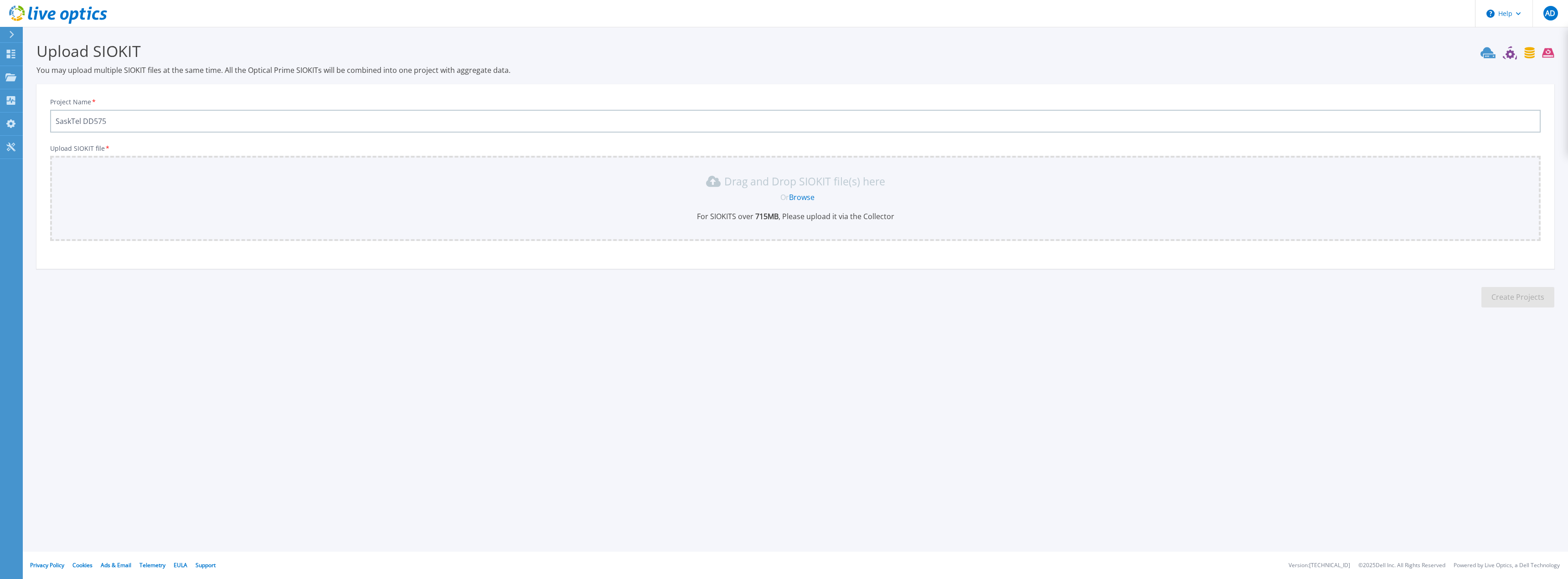
click at [808, 195] on link "Browse" at bounding box center [802, 197] width 26 height 10
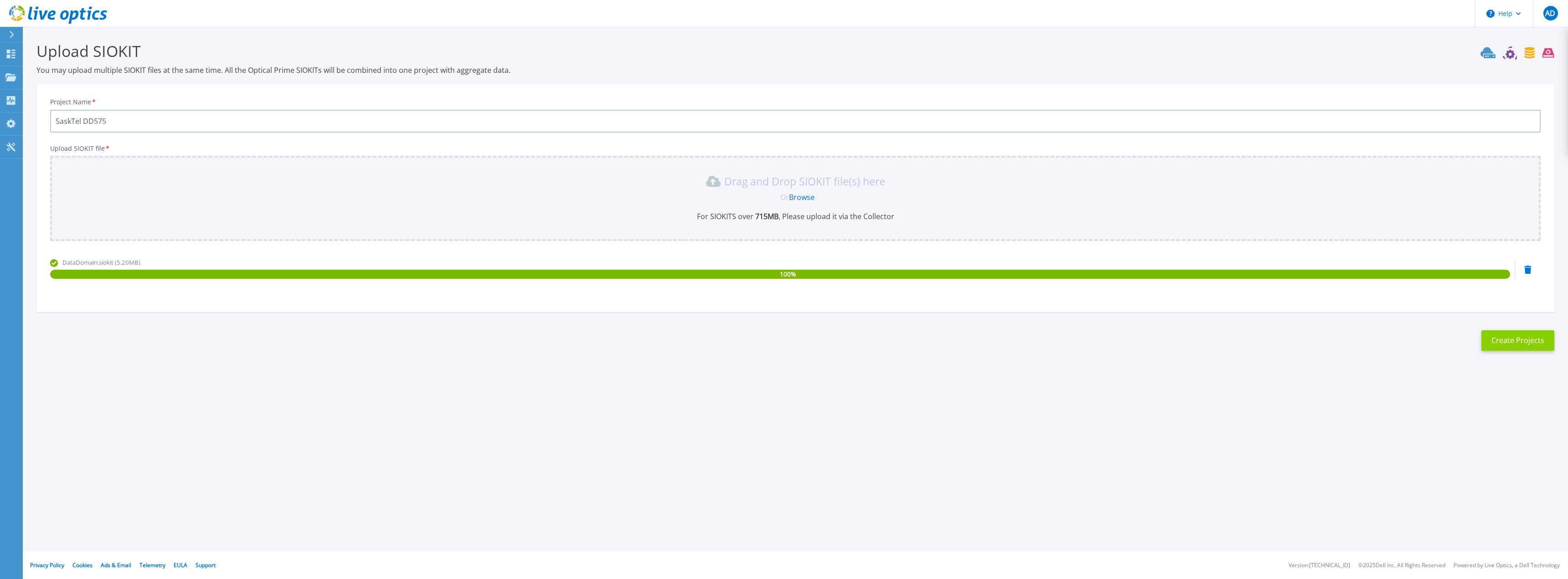
click at [1524, 344] on button "Create Projects" at bounding box center [1518, 341] width 73 height 21
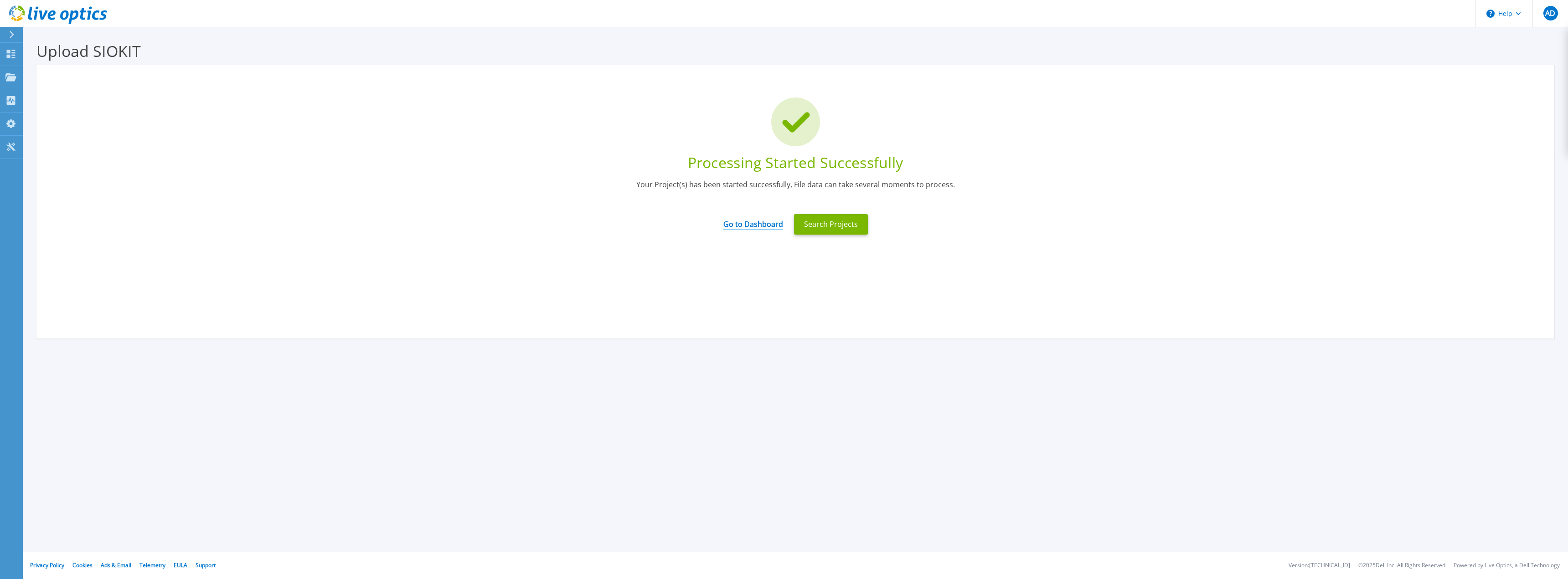
click at [756, 220] on link "Go to Dashboard" at bounding box center [753, 221] width 60 height 18
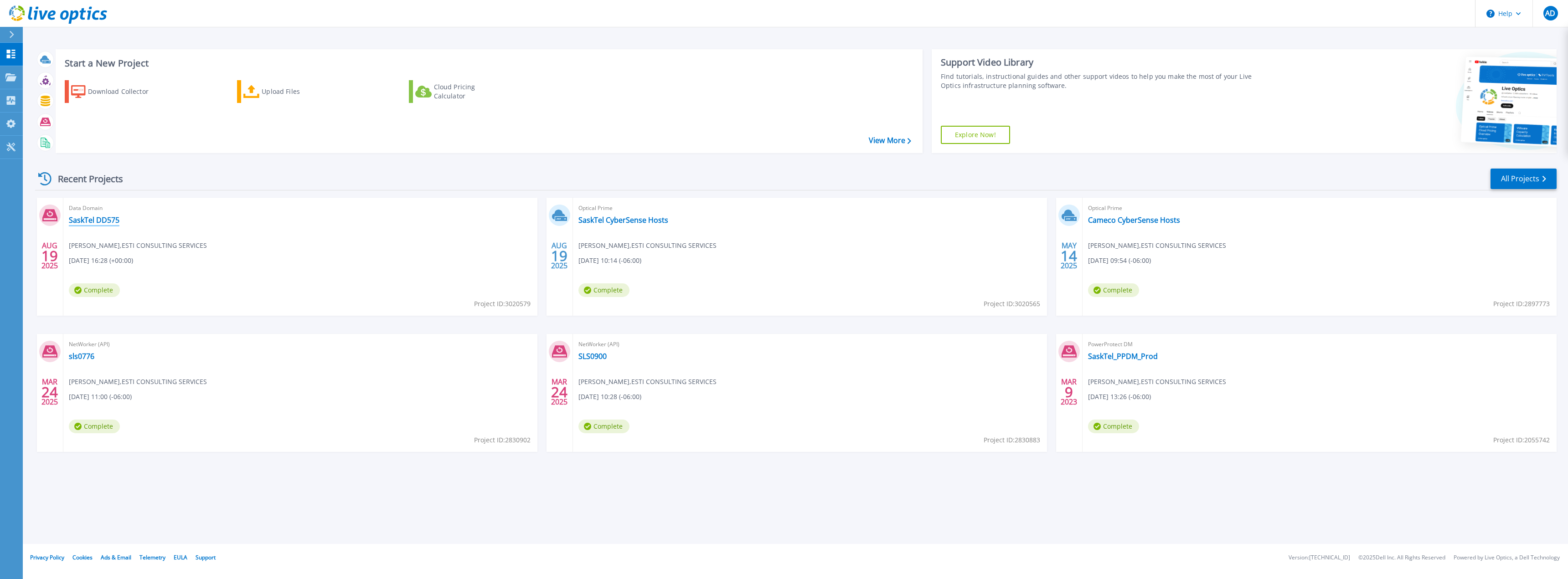
click at [117, 221] on link "SaskTel DD575" at bounding box center [94, 220] width 51 height 9
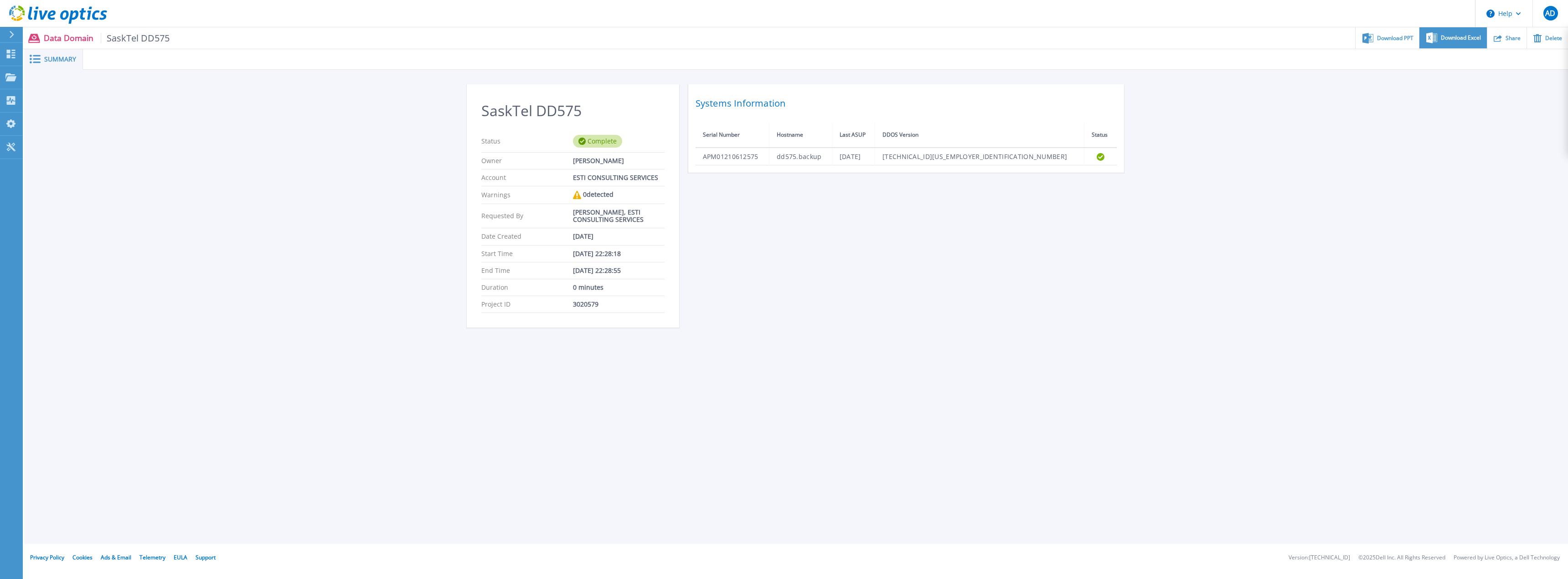
click at [1453, 41] on span "Download Excel" at bounding box center [1461, 38] width 40 height 5
